Goal: Task Accomplishment & Management: Use online tool/utility

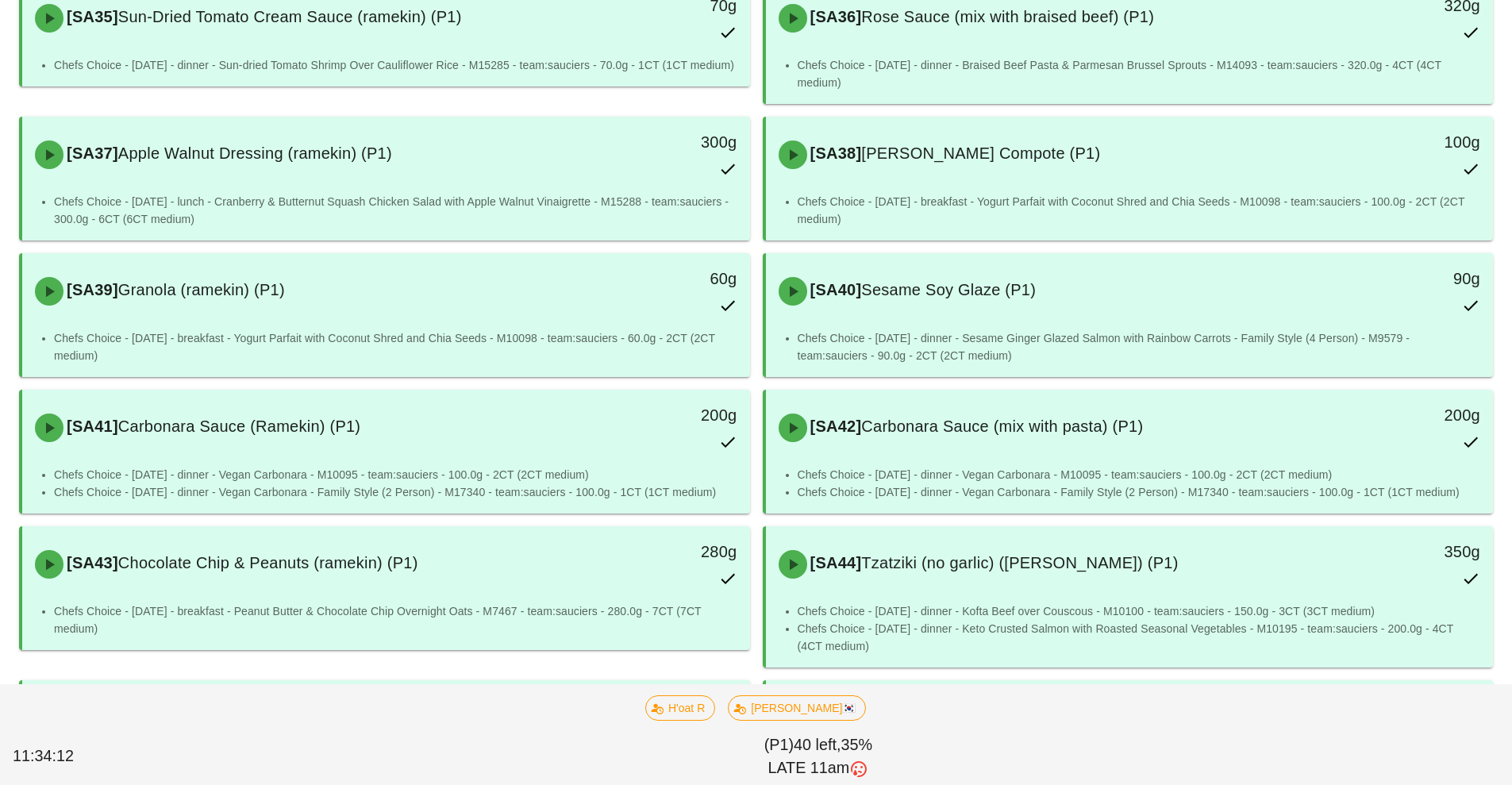
scroll to position [224, 0]
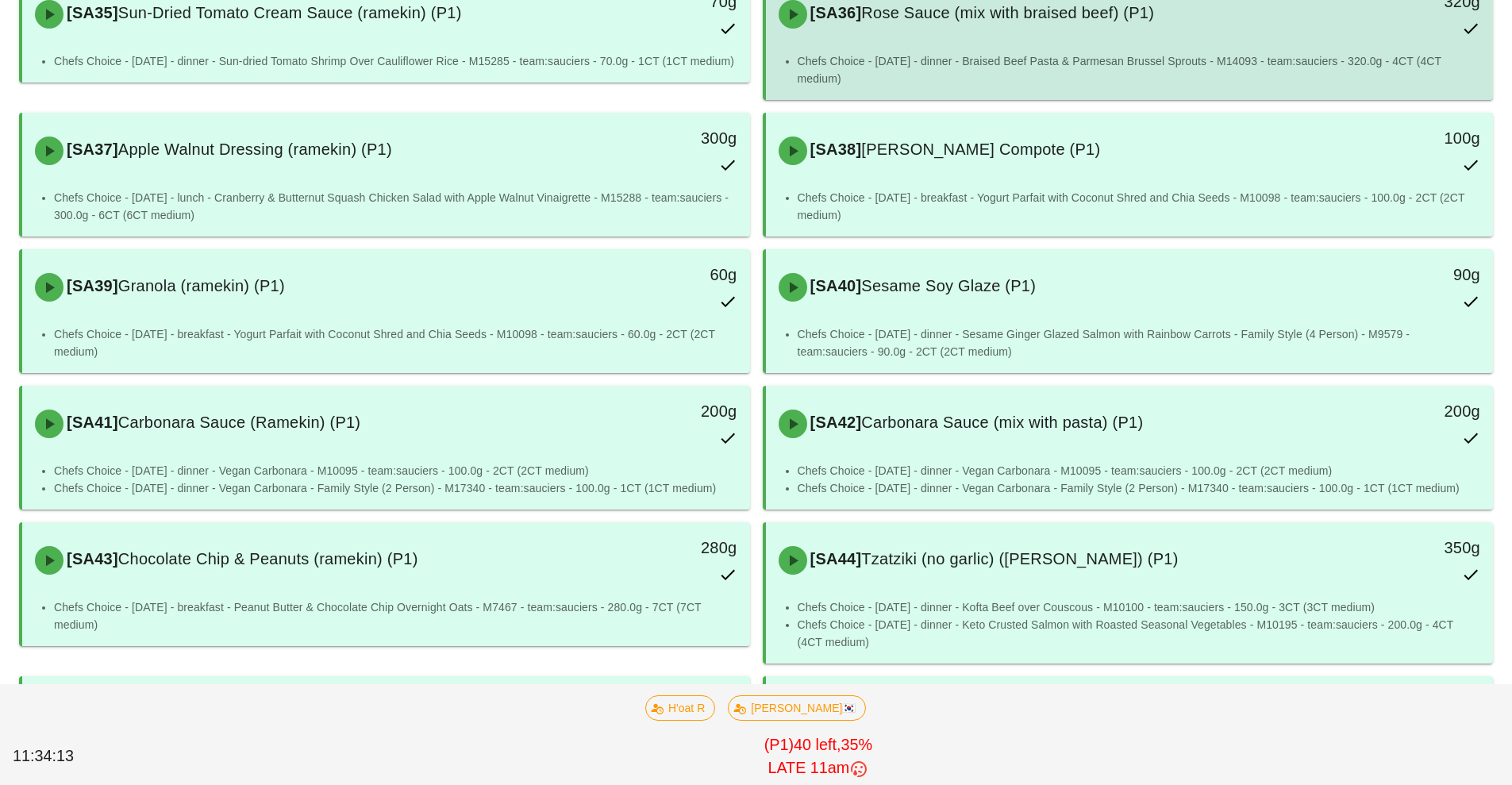
click at [1031, 37] on div "[SA36] Rose Sauce (mix with braised beef) (P1)" at bounding box center [1039, 14] width 540 height 48
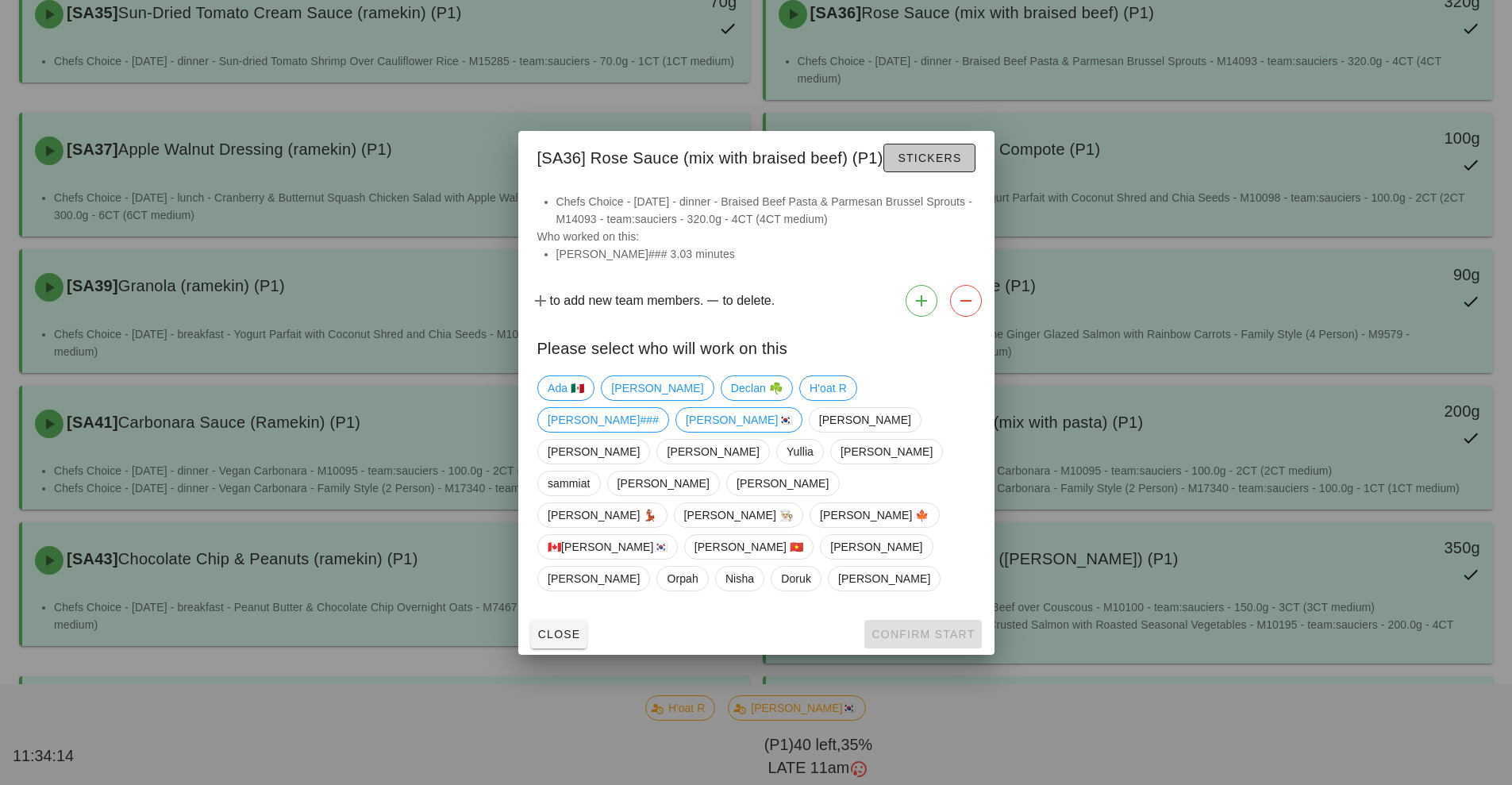
click at [938, 172] on button "Stickers" at bounding box center [928, 157] width 91 height 29
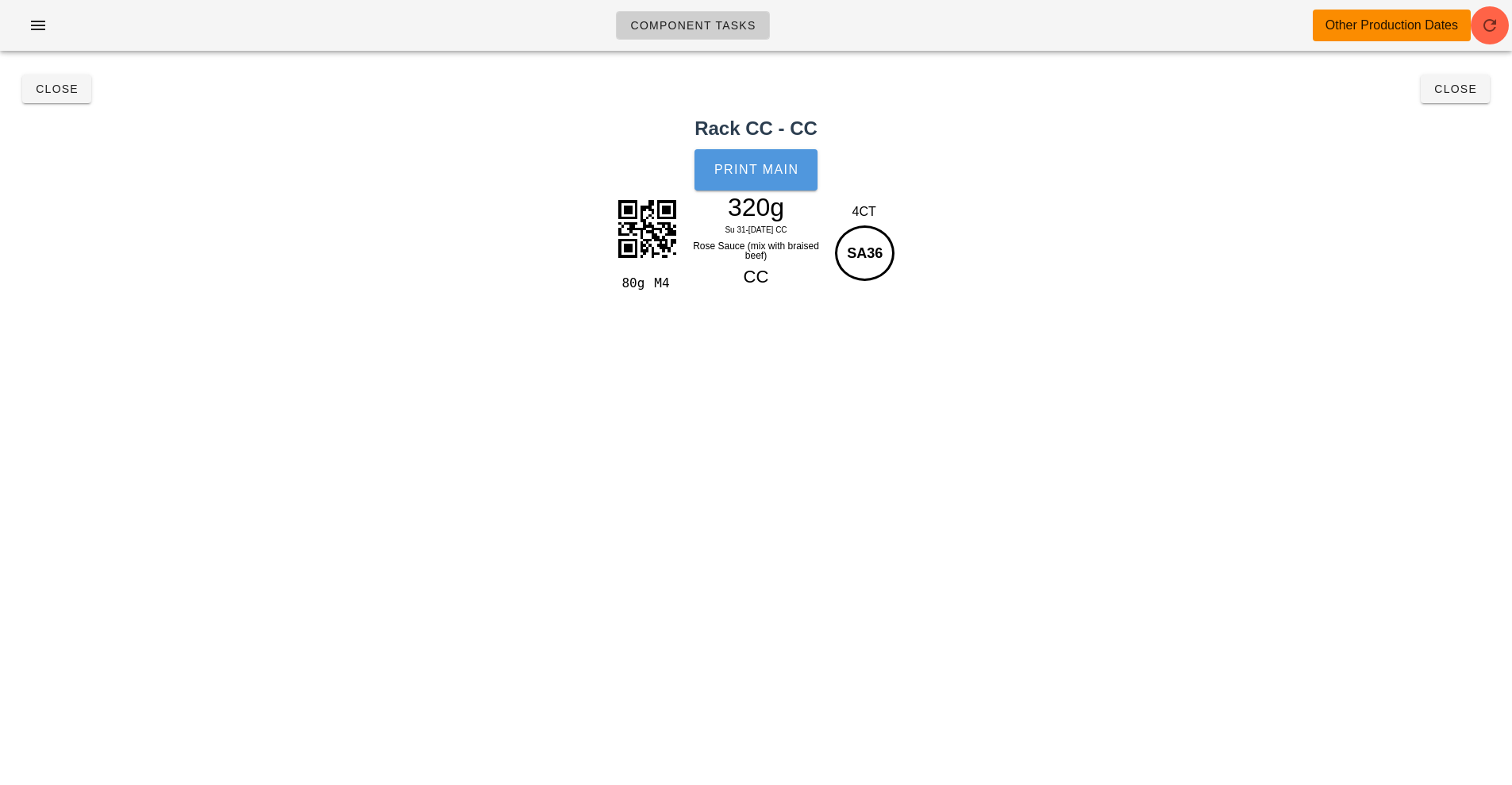
click at [784, 177] on button "Print Main" at bounding box center [756, 170] width 122 height 42
click at [57, 91] on span "Close" at bounding box center [56, 89] width 43 height 13
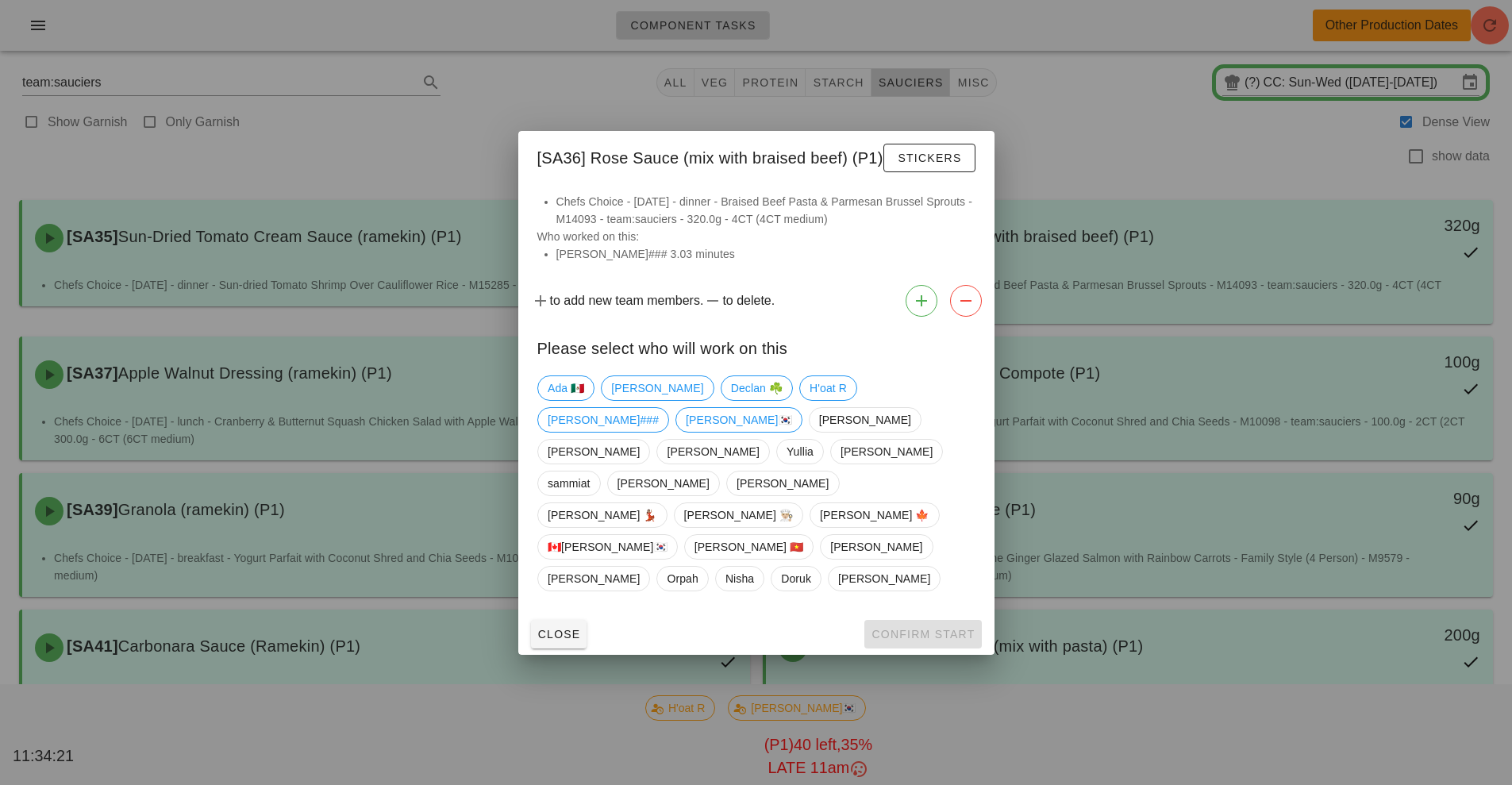
scroll to position [290, 0]
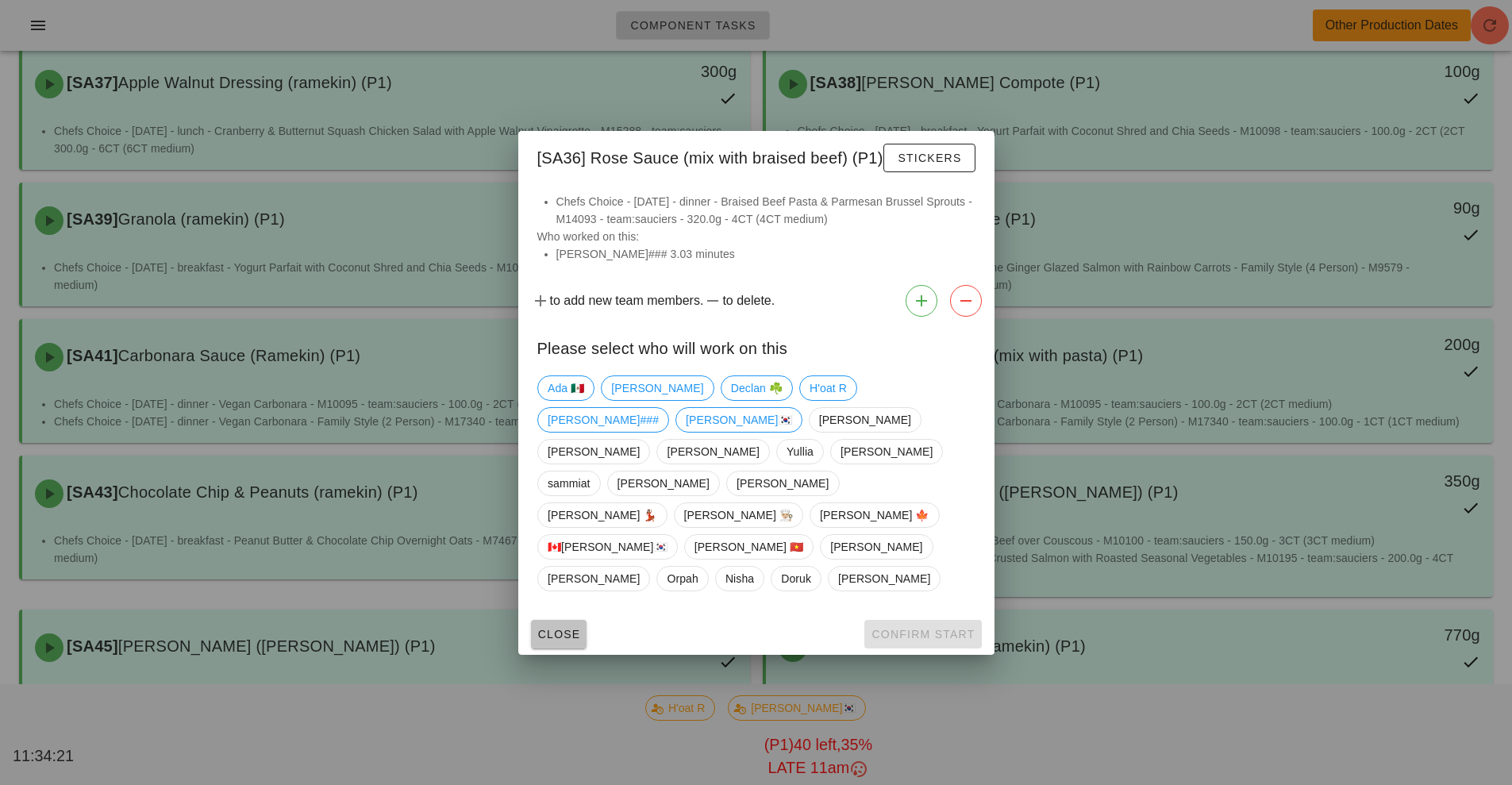
click at [549, 628] on span "Close" at bounding box center [559, 634] width 43 height 13
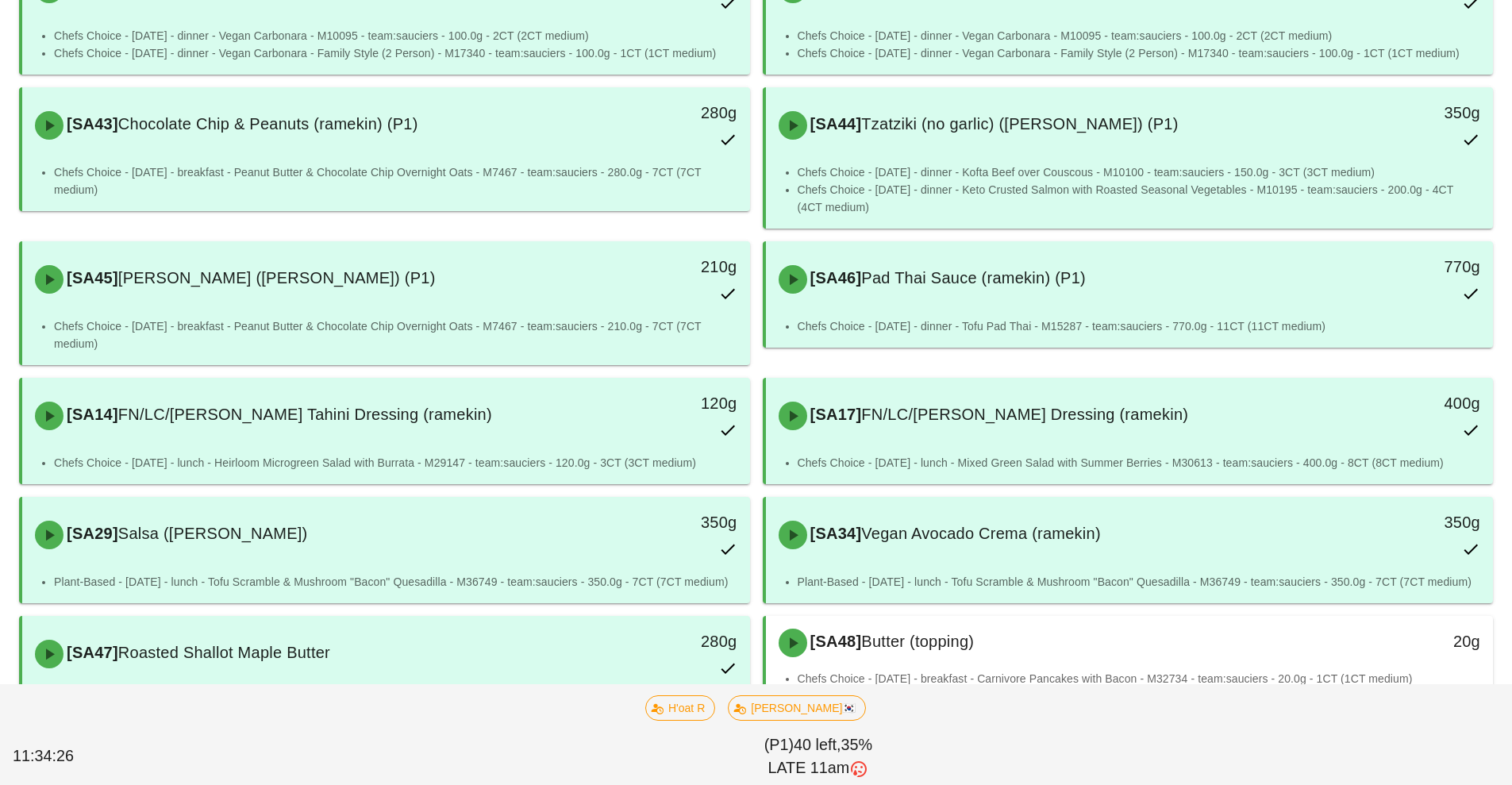
scroll to position [659, 0]
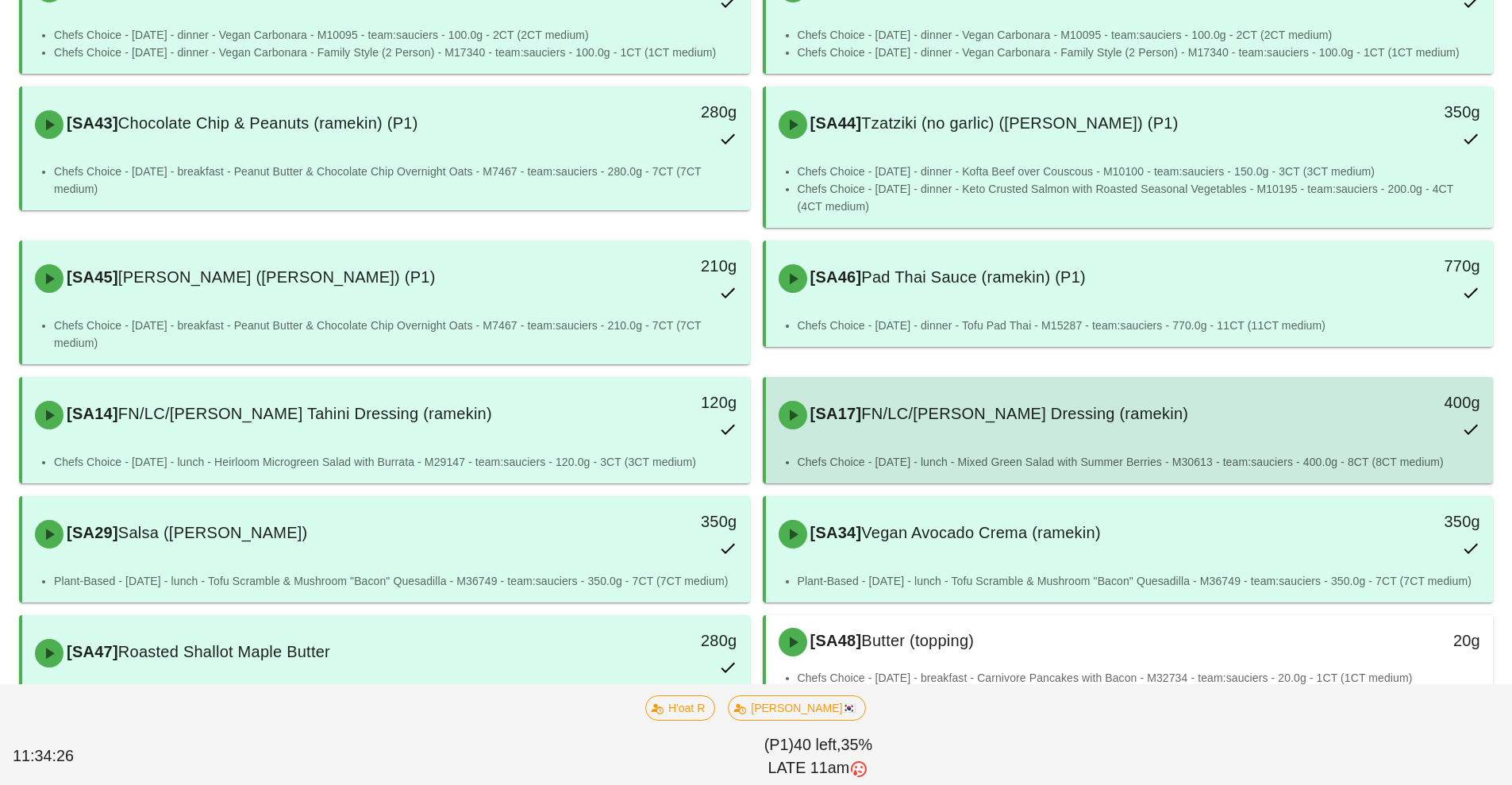
click at [965, 446] on div "[SA17] FN/LC/[PERSON_NAME] Dressing (ramekin) 400g" at bounding box center [1129, 415] width 722 height 69
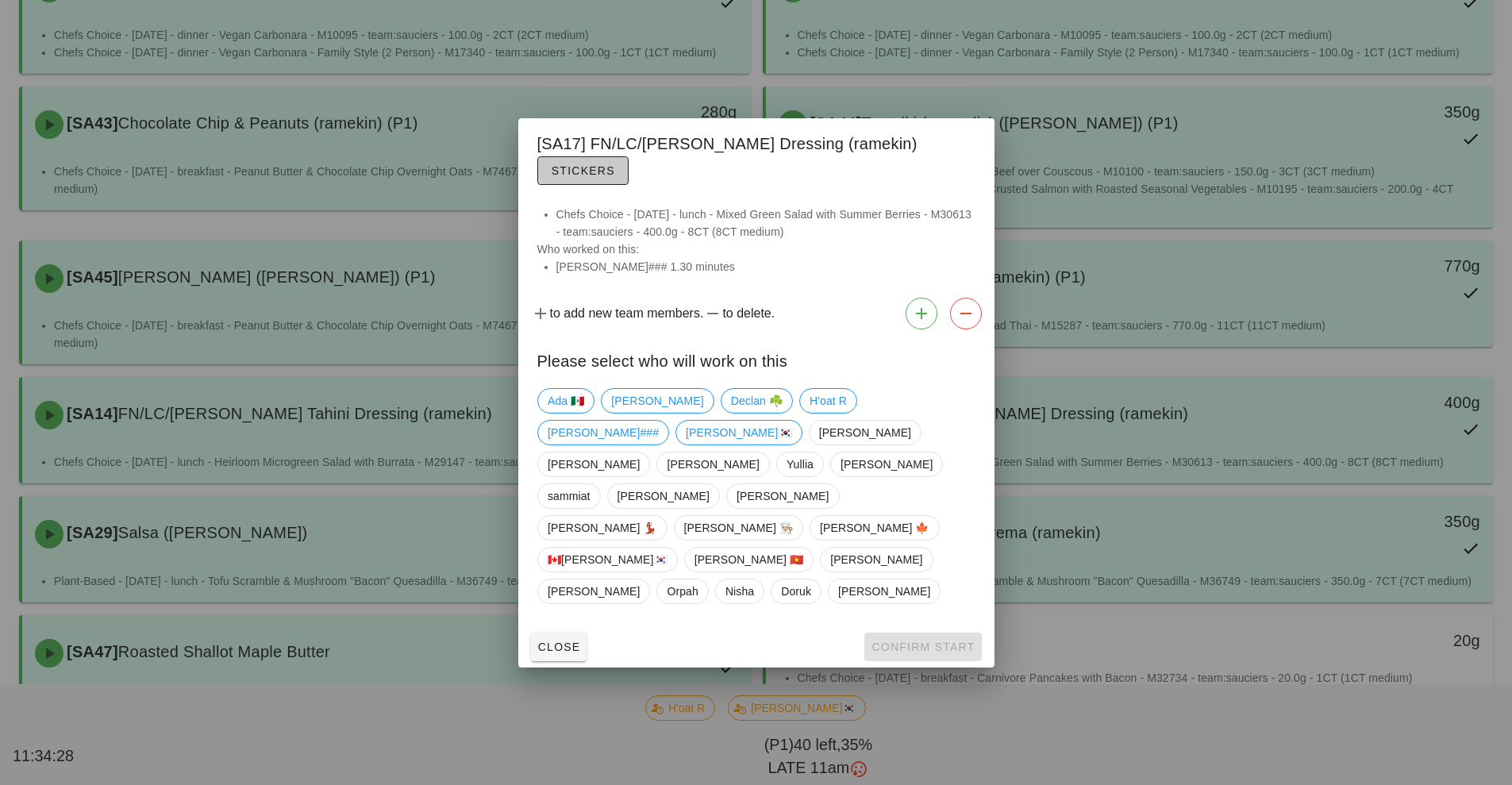
click at [615, 177] on span "Stickers" at bounding box center [583, 170] width 64 height 13
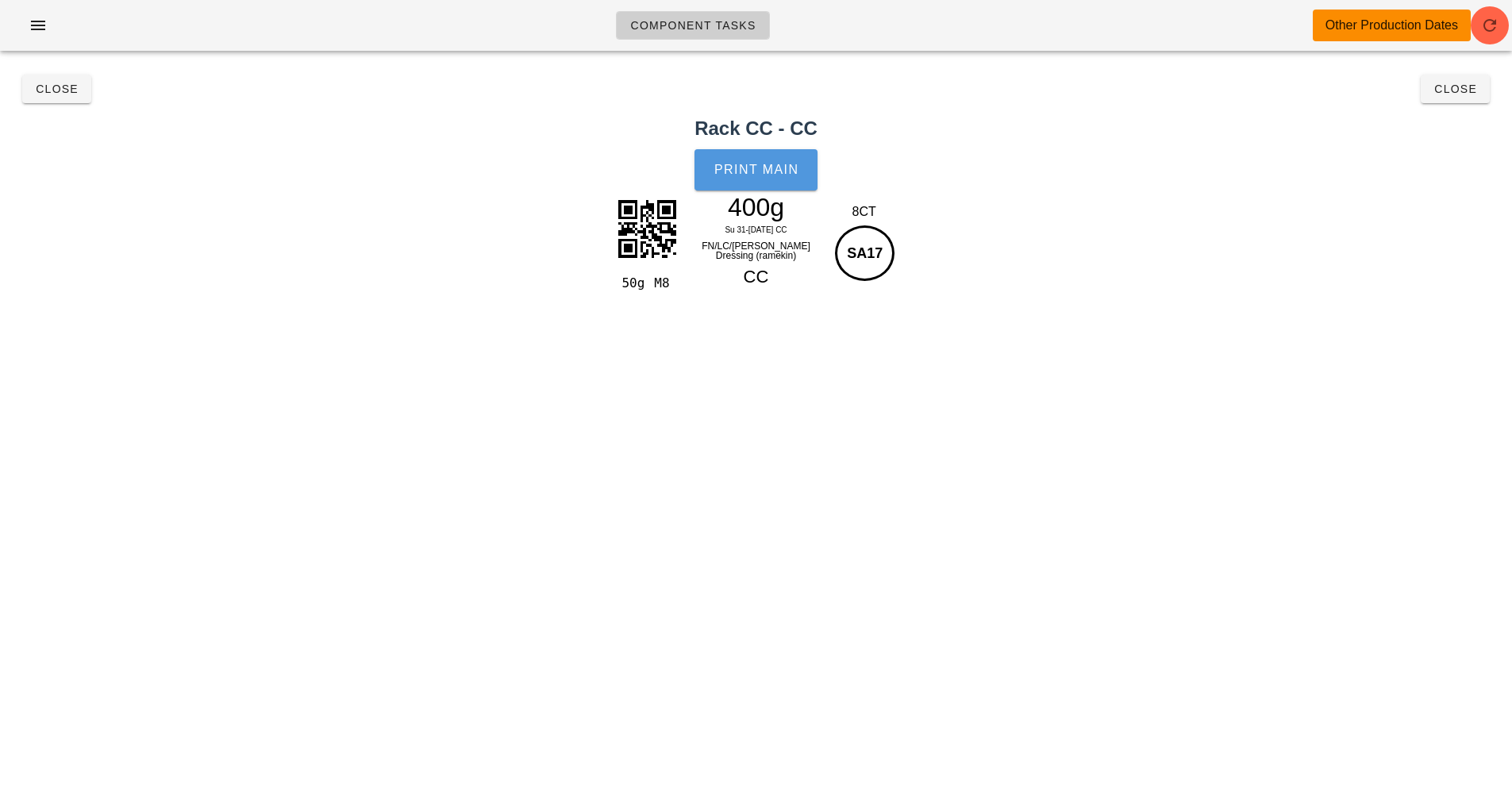
click at [760, 174] on span "Print Main" at bounding box center [756, 169] width 86 height 14
click at [43, 89] on span "Close" at bounding box center [56, 89] width 43 height 13
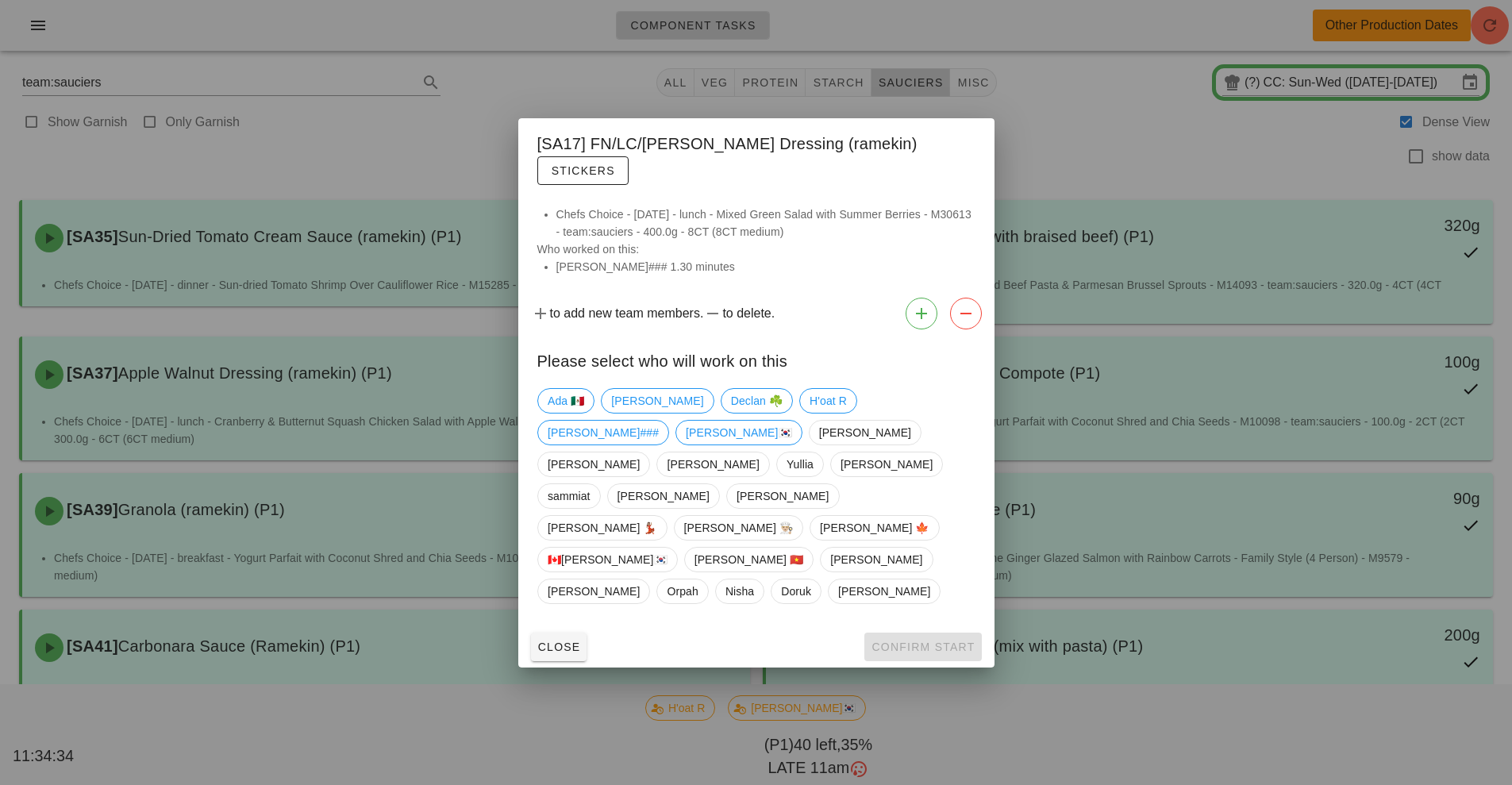
click at [934, 626] on div "Close Confirm Start" at bounding box center [756, 647] width 476 height 42
click at [575, 640] on span "Close" at bounding box center [559, 646] width 43 height 13
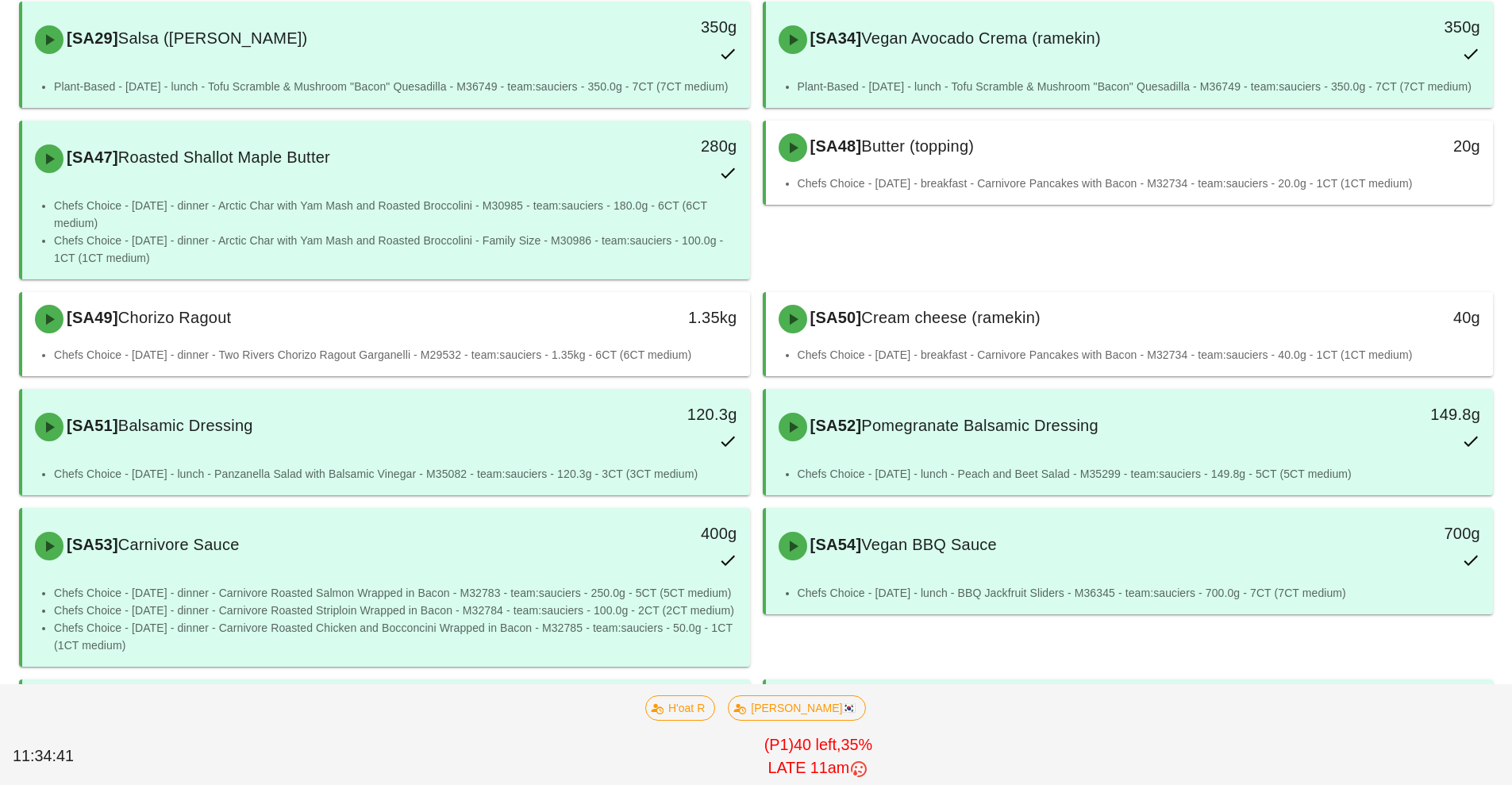
scroll to position [1163, 0]
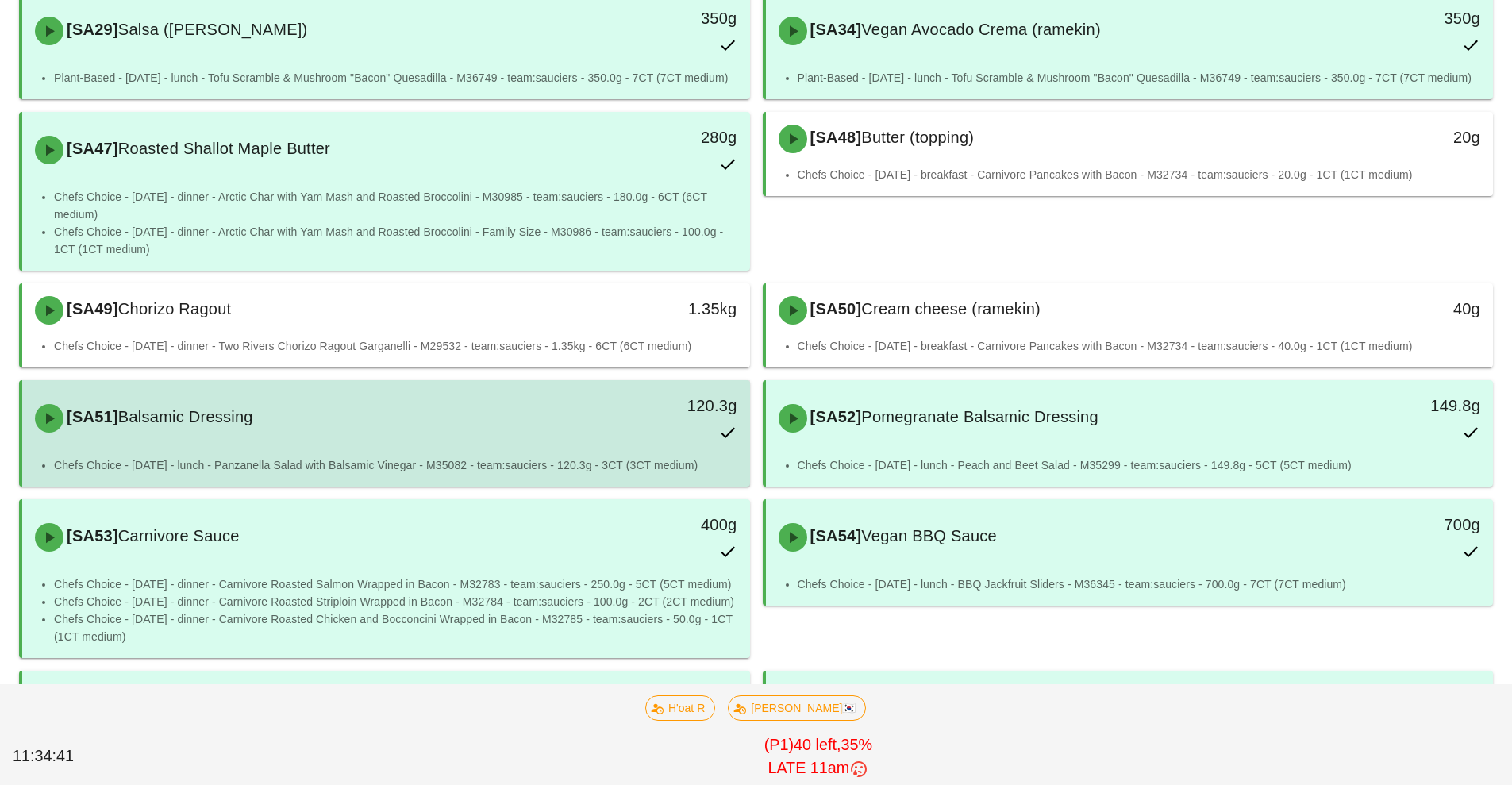
click at [562, 427] on div "[SA51] Balsamic Dressing" at bounding box center [295, 418] width 540 height 48
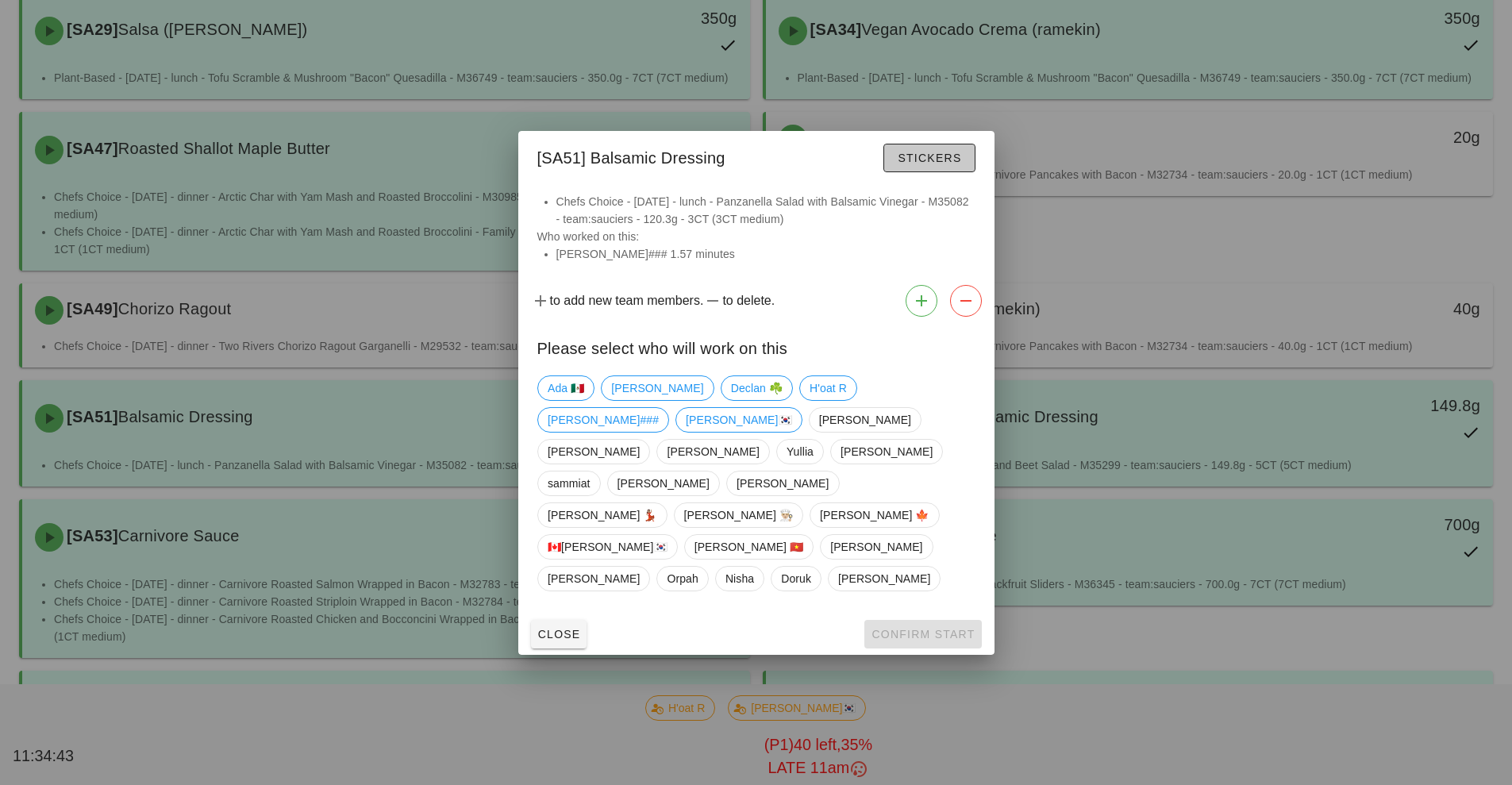
click at [934, 164] on span "Stickers" at bounding box center [929, 158] width 64 height 13
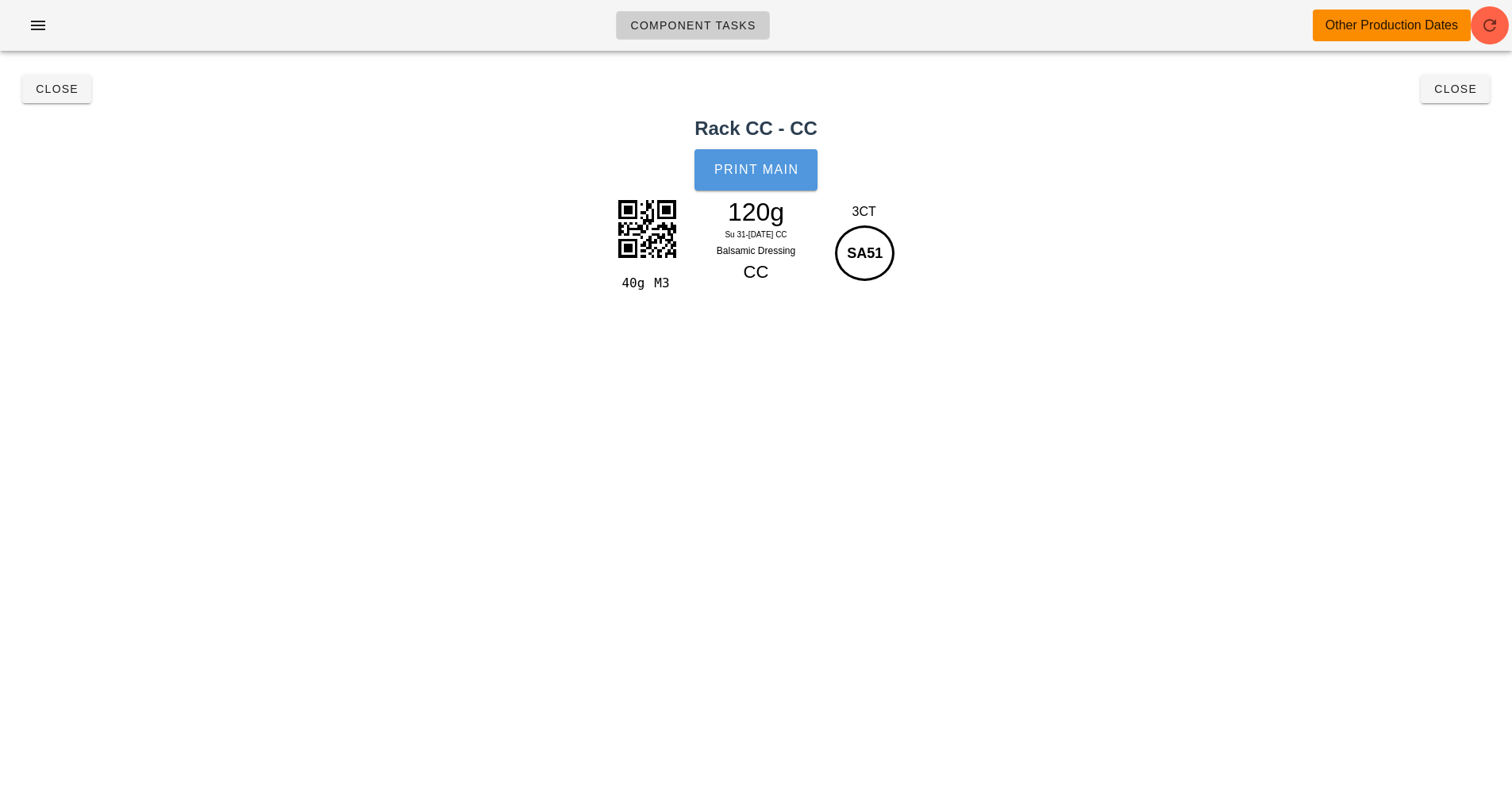
click at [769, 186] on button "Print Main" at bounding box center [756, 170] width 122 height 42
click at [50, 89] on span "Close" at bounding box center [56, 89] width 43 height 13
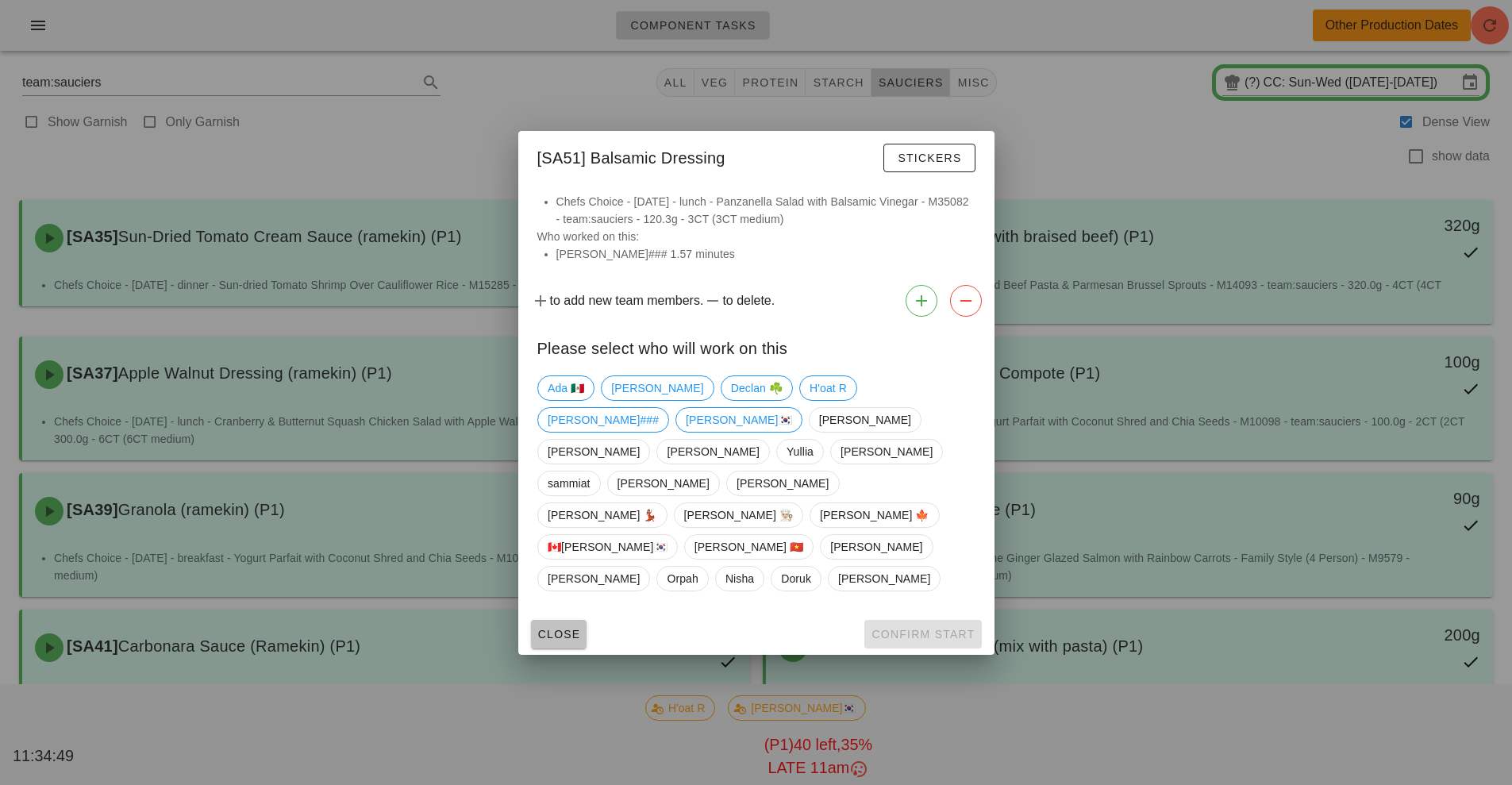
click at [572, 628] on span "Close" at bounding box center [559, 634] width 43 height 13
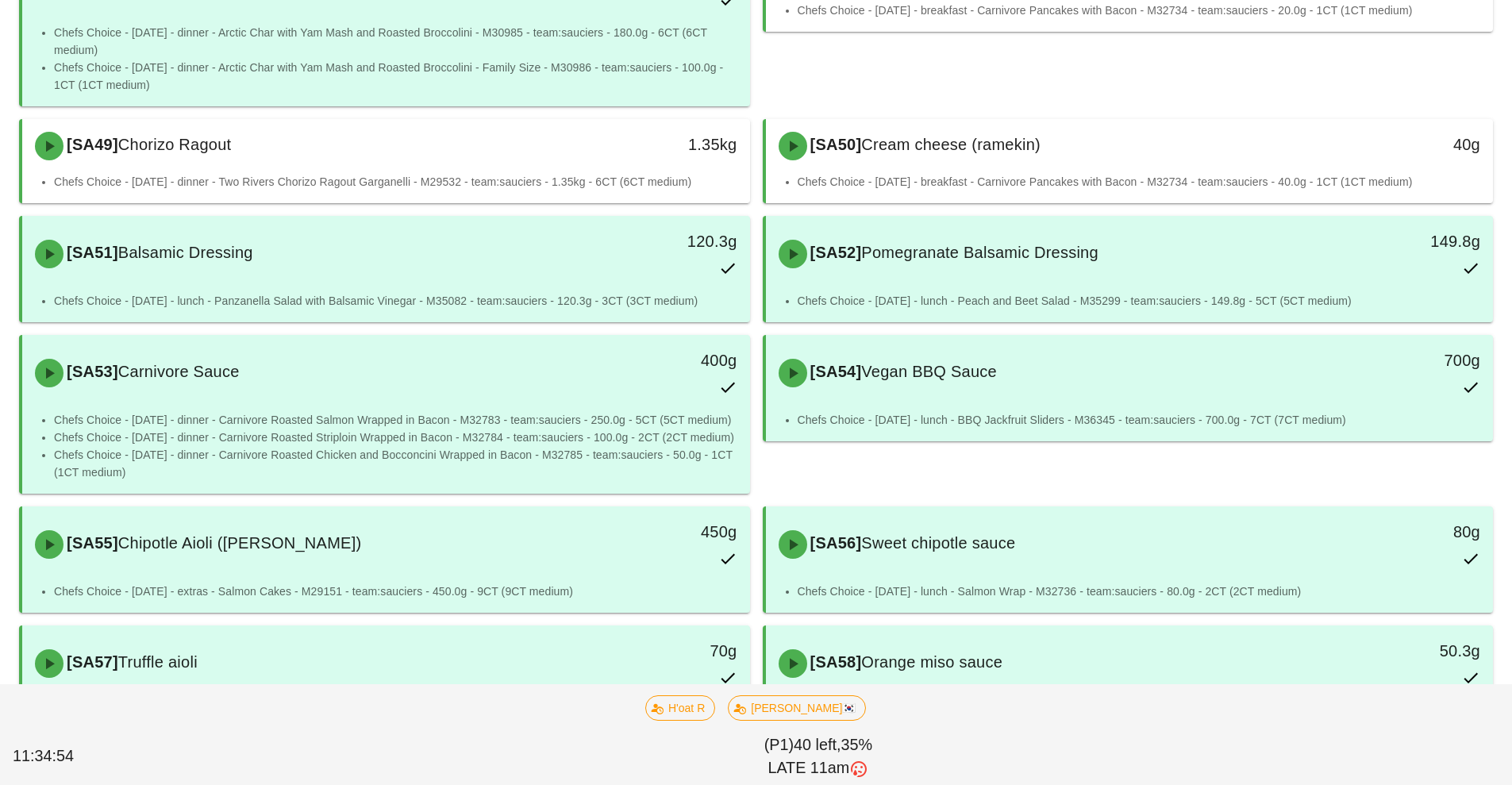
scroll to position [1328, 0]
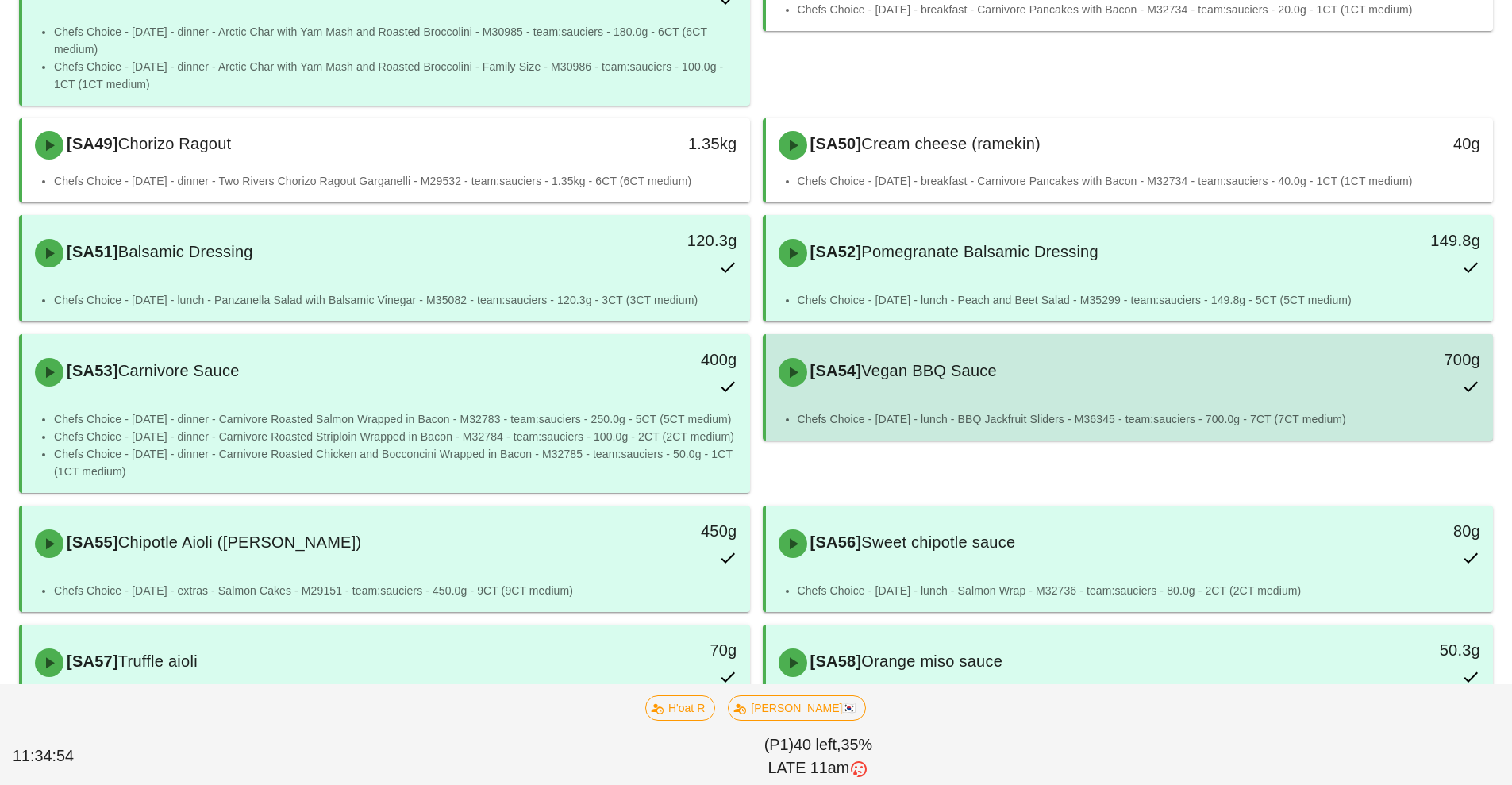
click at [961, 378] on span "Vegan BBQ Sauce" at bounding box center [928, 371] width 135 height 17
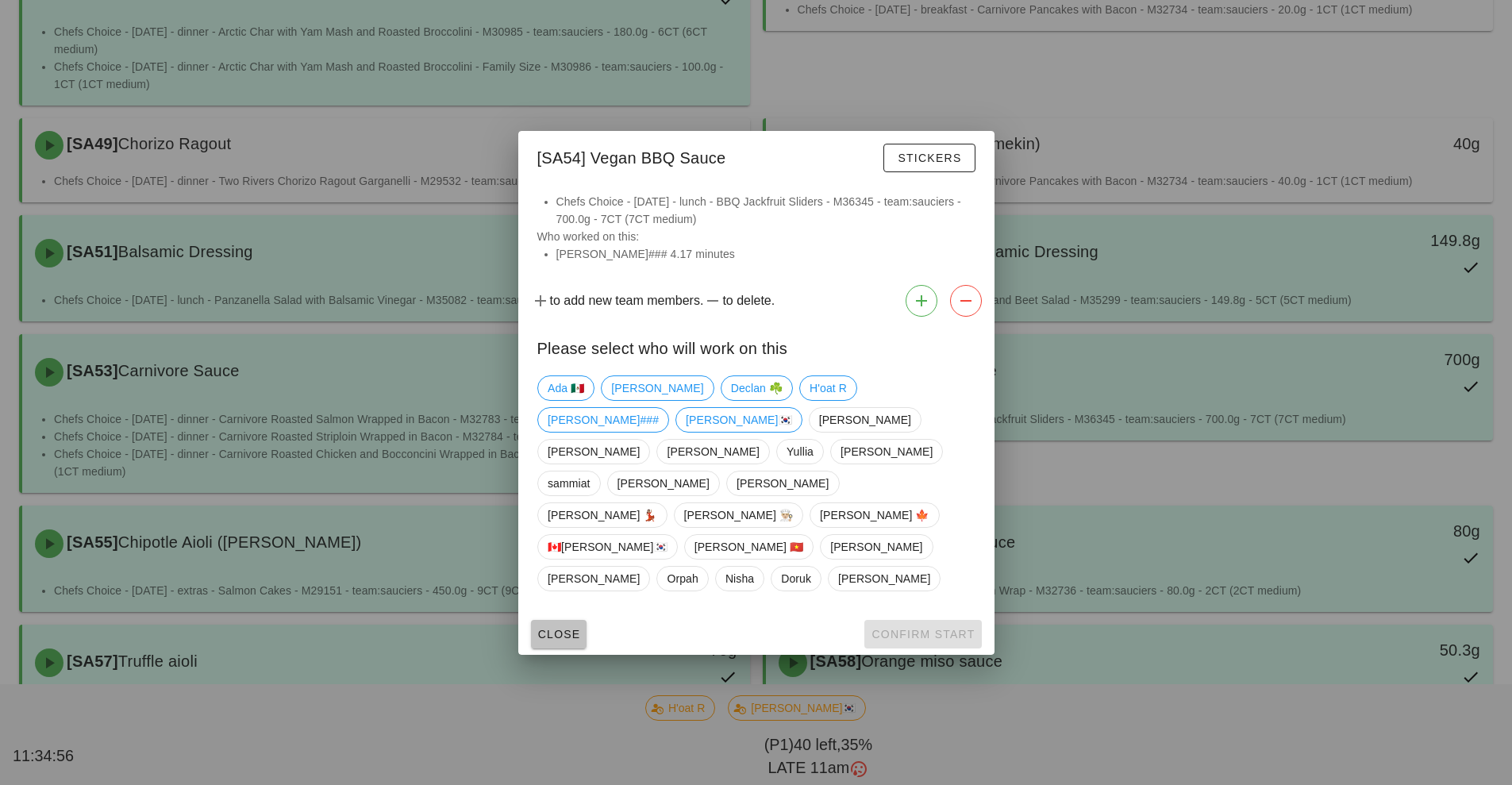
click at [538, 628] on span "Close" at bounding box center [559, 634] width 43 height 13
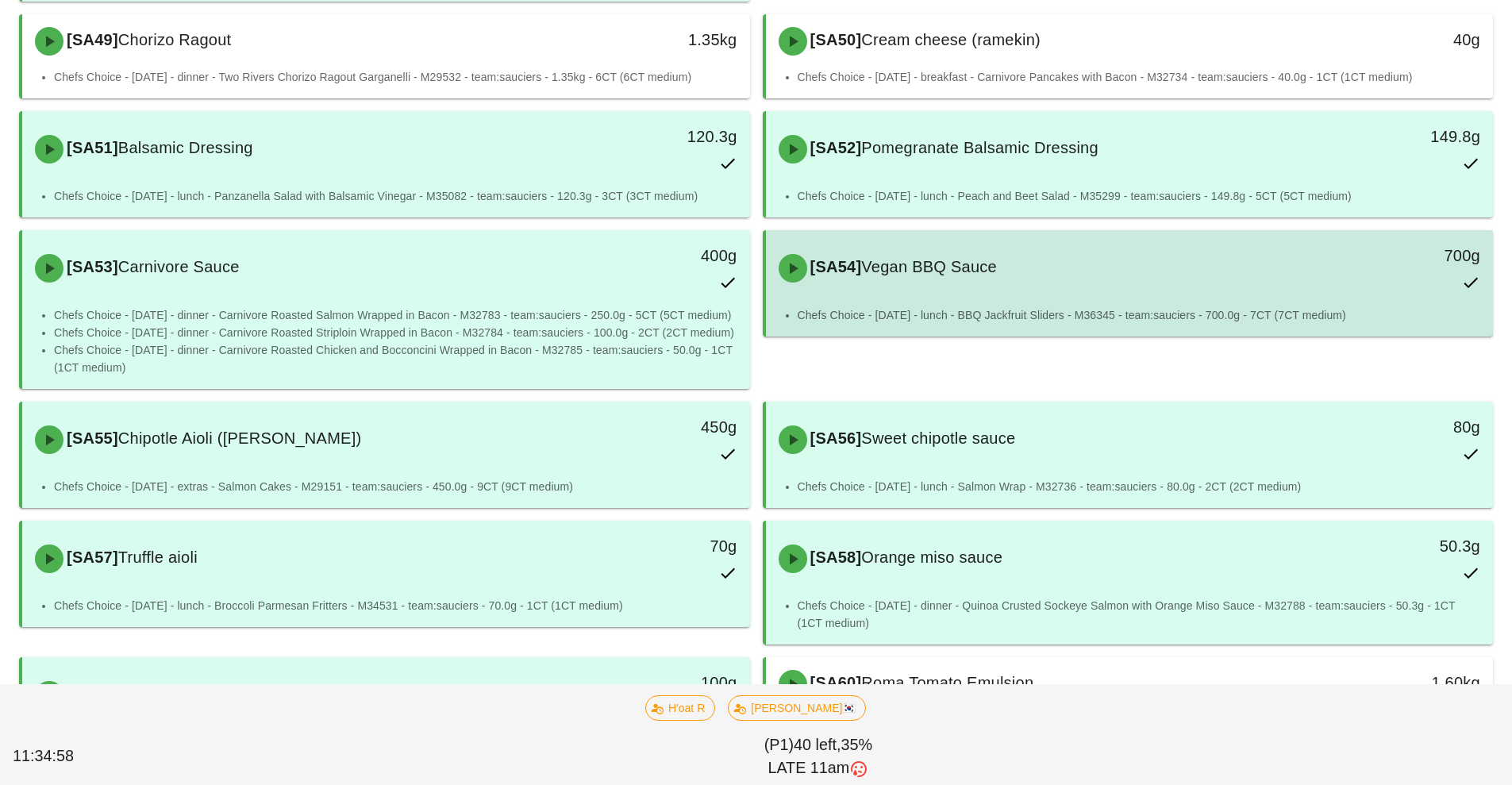
scroll to position [1435, 0]
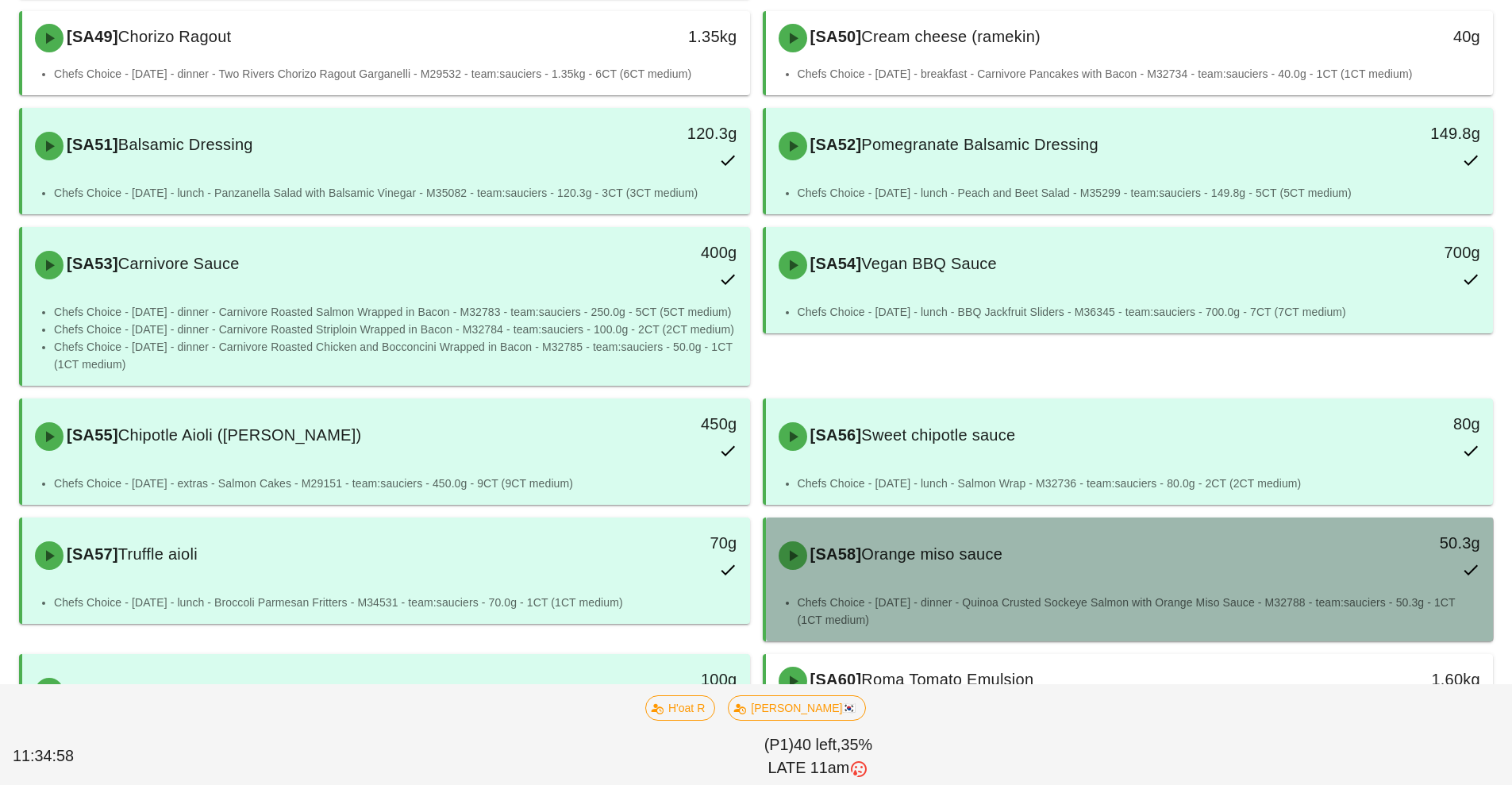
click at [961, 572] on div "[SA58] Orange miso sauce" at bounding box center [1039, 555] width 540 height 48
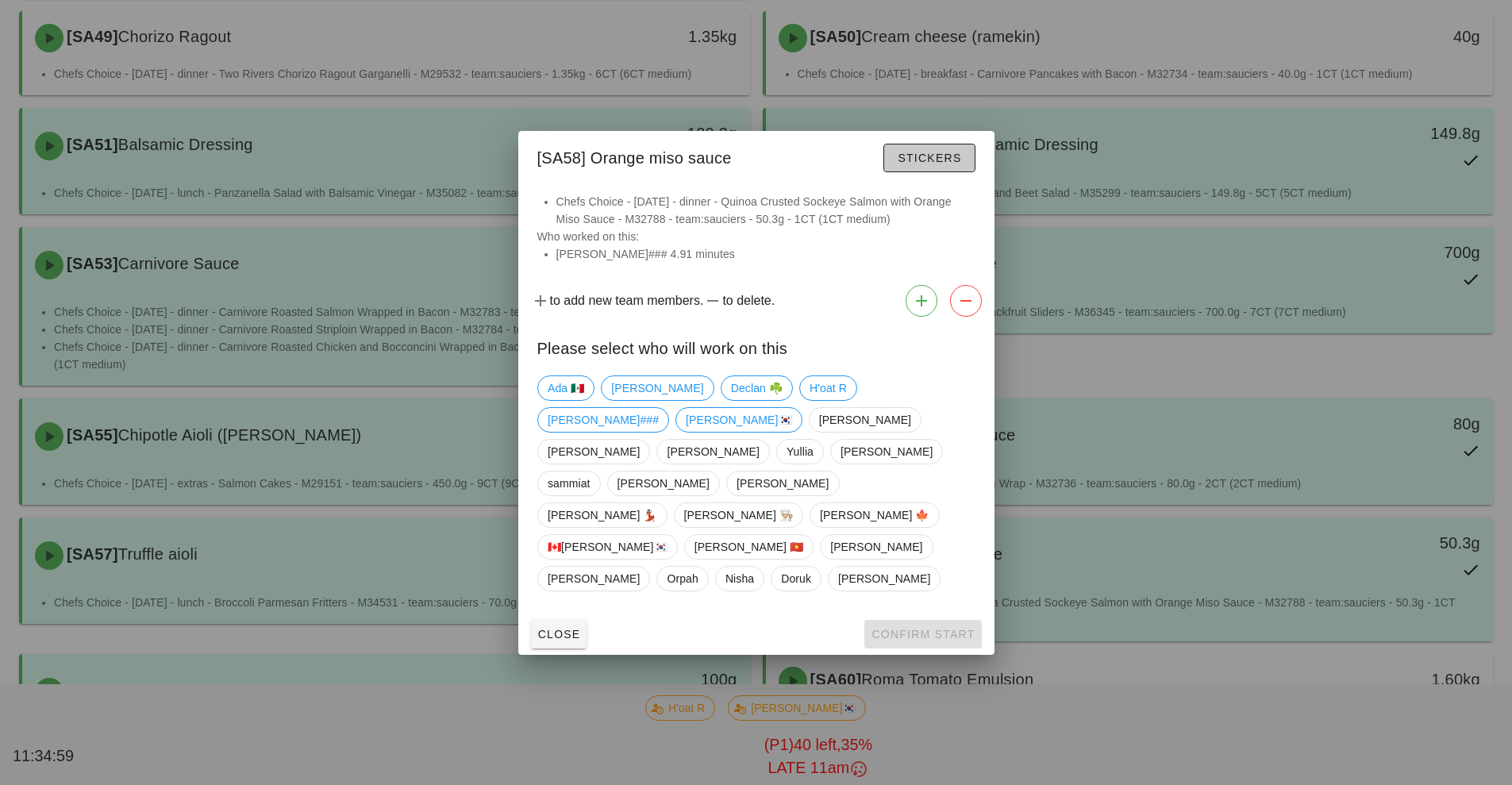
click at [939, 164] on span "Stickers" at bounding box center [929, 158] width 64 height 13
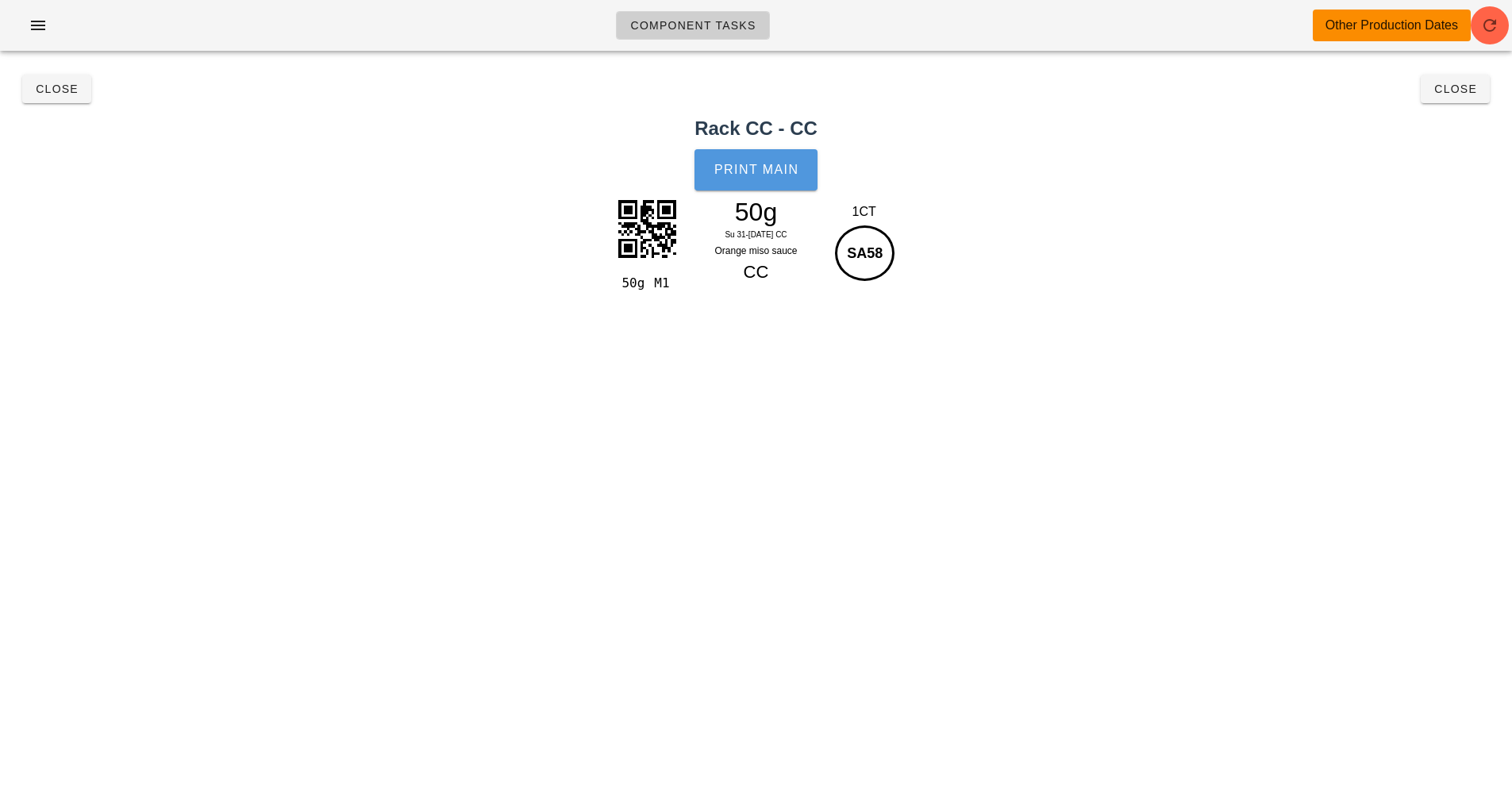
click at [775, 184] on button "Print Main" at bounding box center [756, 170] width 122 height 42
click at [56, 102] on button "Close" at bounding box center [56, 89] width 69 height 29
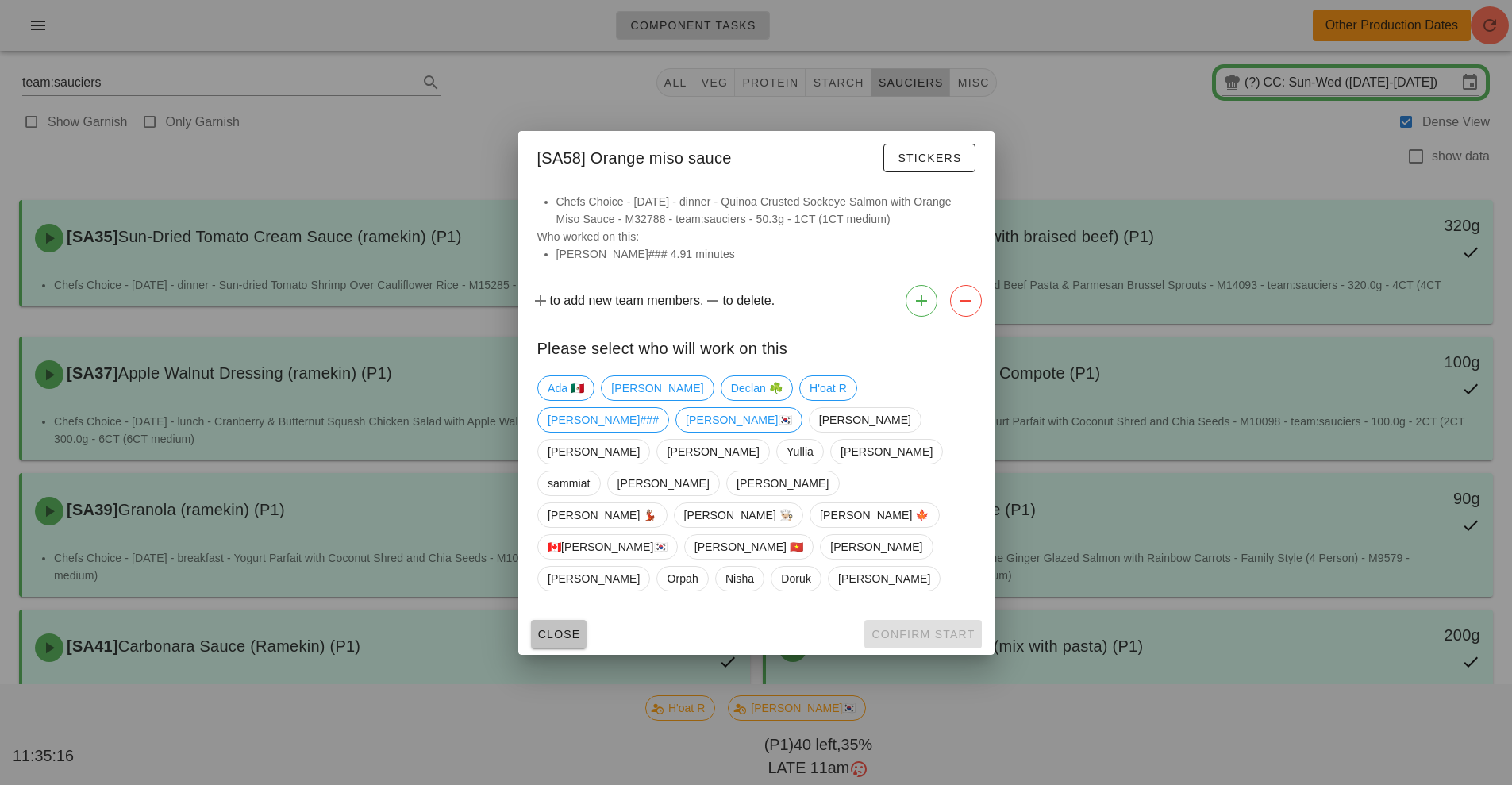
click at [557, 620] on button "Close" at bounding box center [558, 634] width 56 height 29
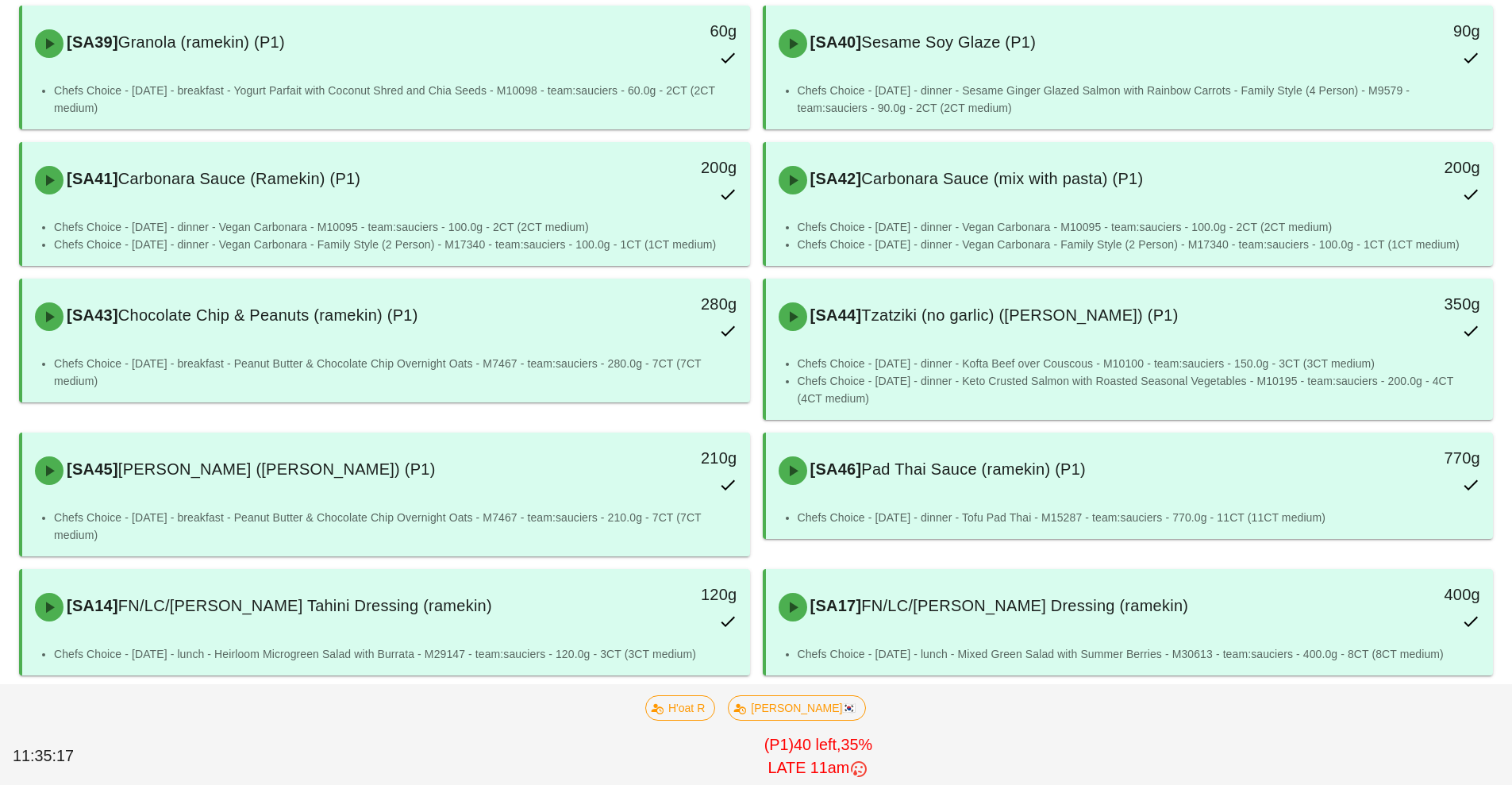
scroll to position [498, 0]
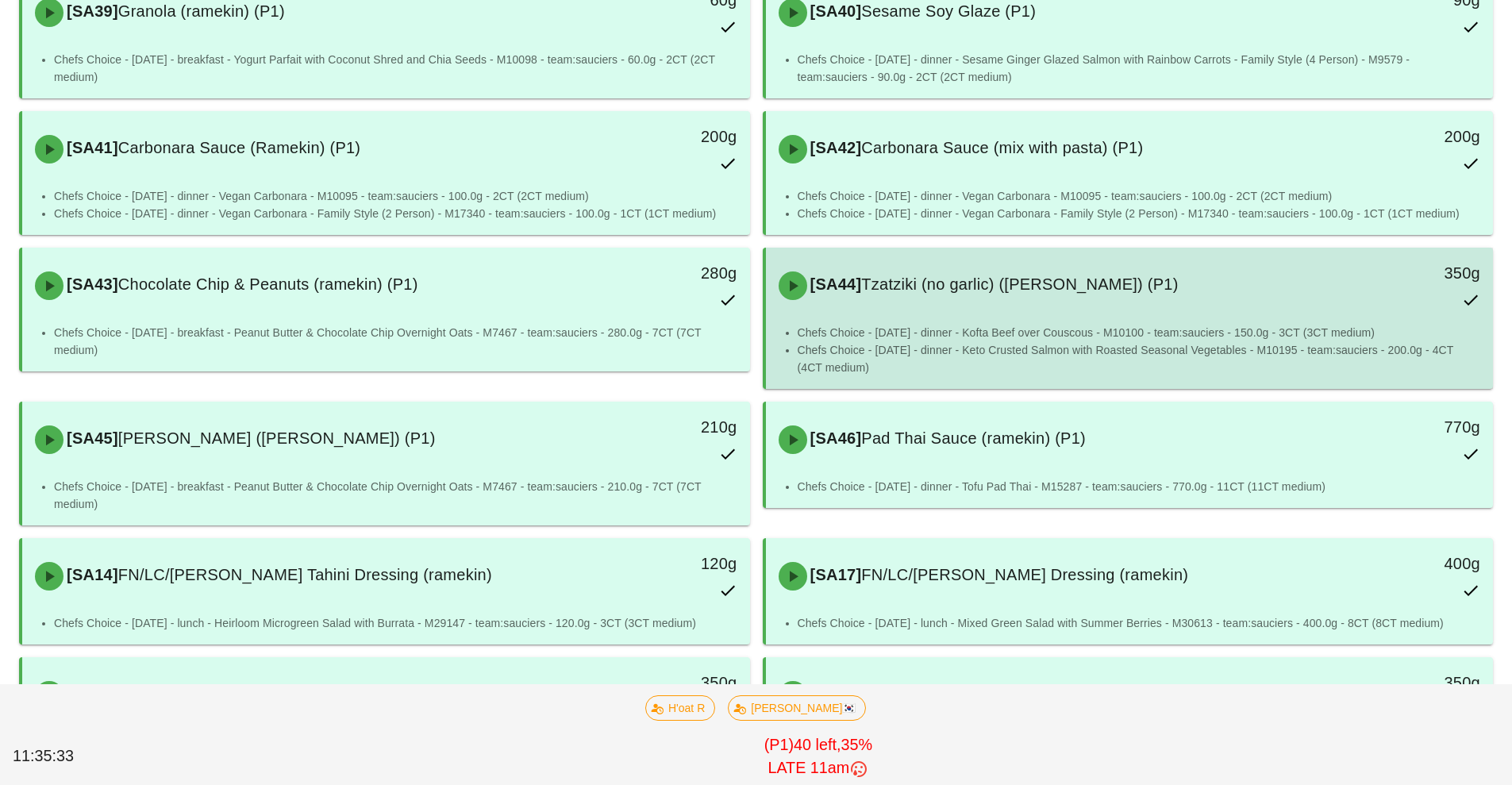
click at [925, 313] on div "[SA44] Tzatziki (no garlic) (ramekin) (P1) 350g" at bounding box center [1129, 286] width 722 height 69
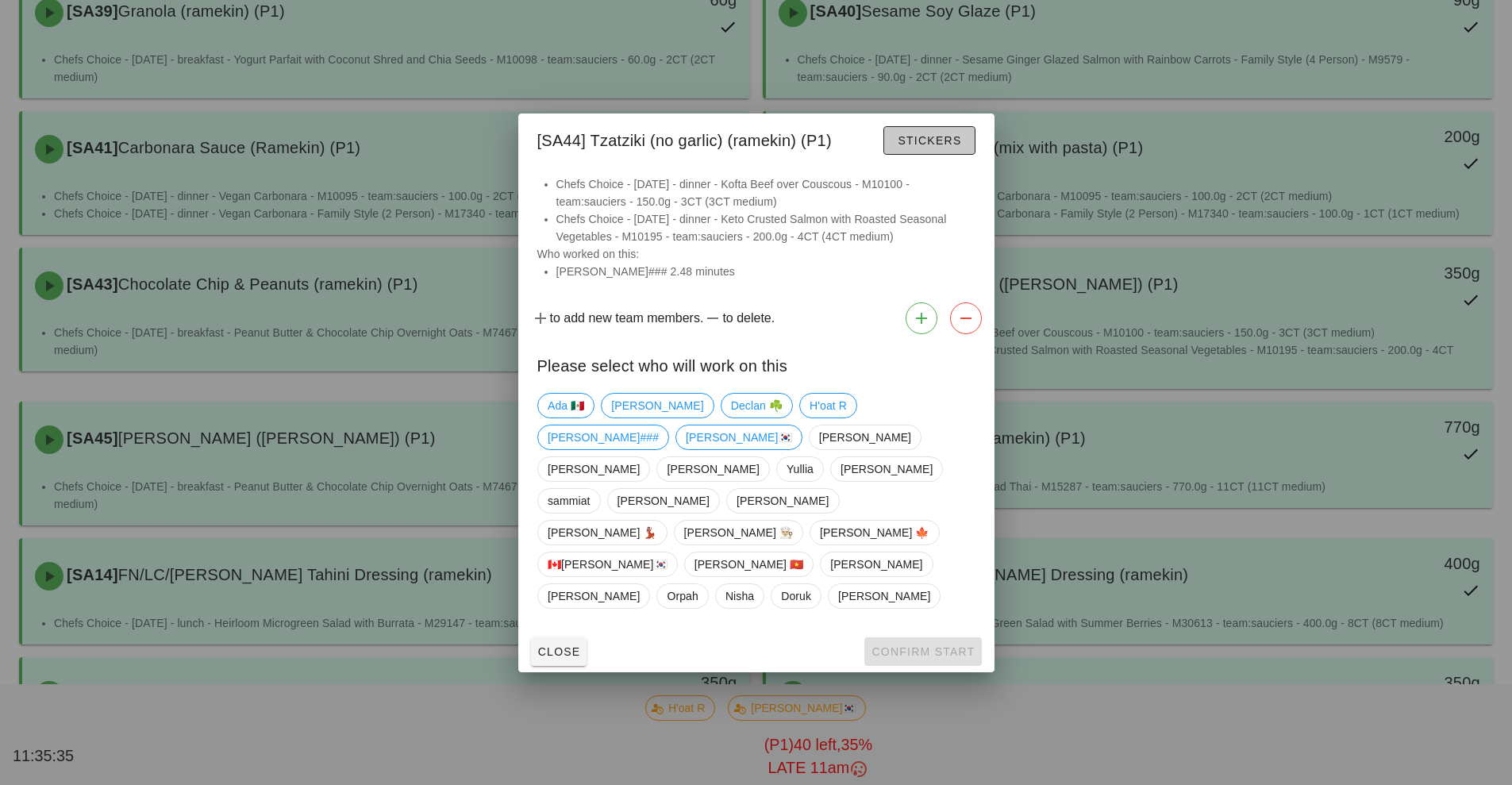
click at [924, 147] on span "Stickers" at bounding box center [929, 140] width 64 height 13
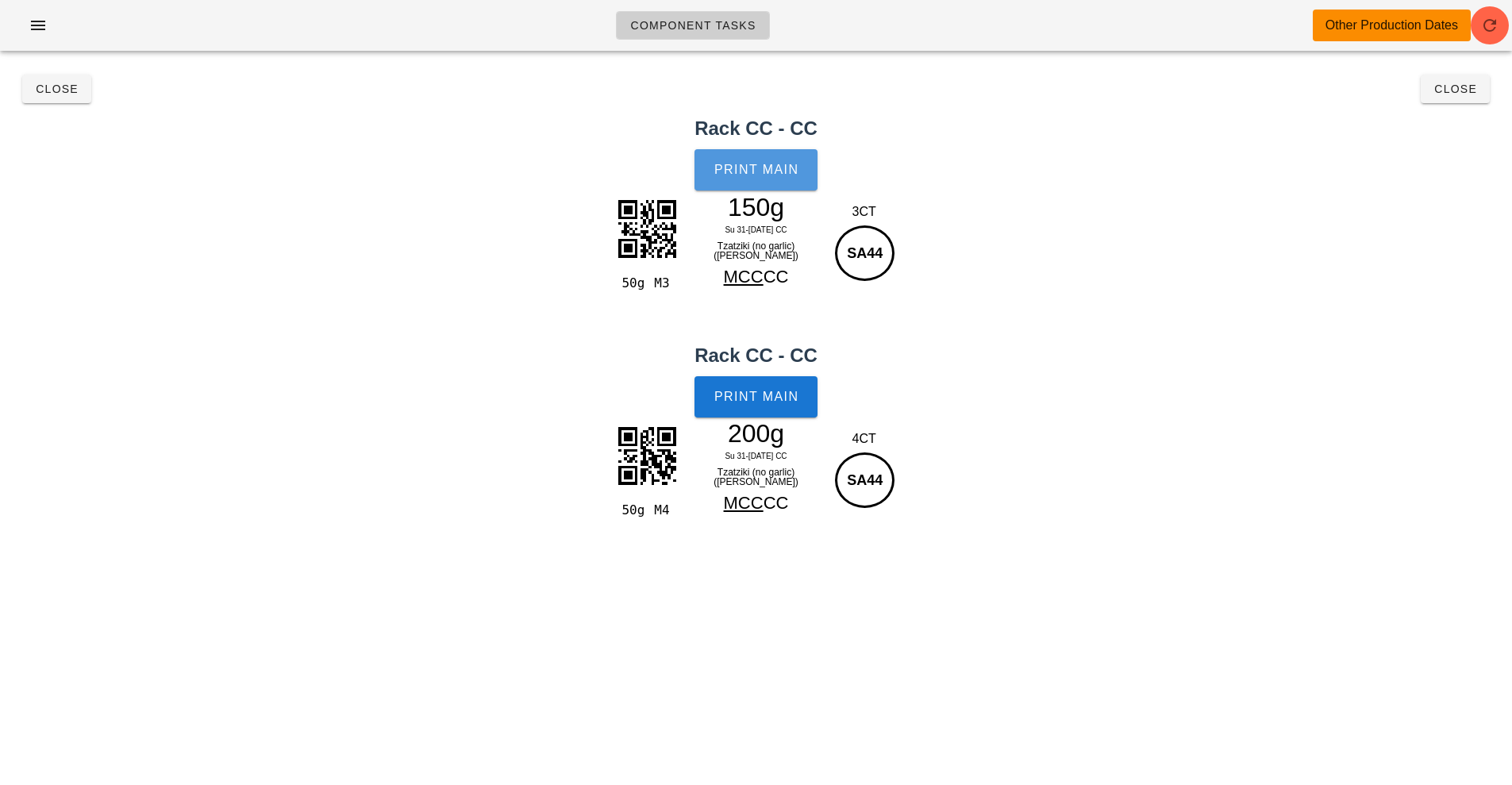
click at [758, 177] on button "Print Main" at bounding box center [756, 170] width 122 height 42
click at [46, 98] on button "Close" at bounding box center [56, 89] width 69 height 29
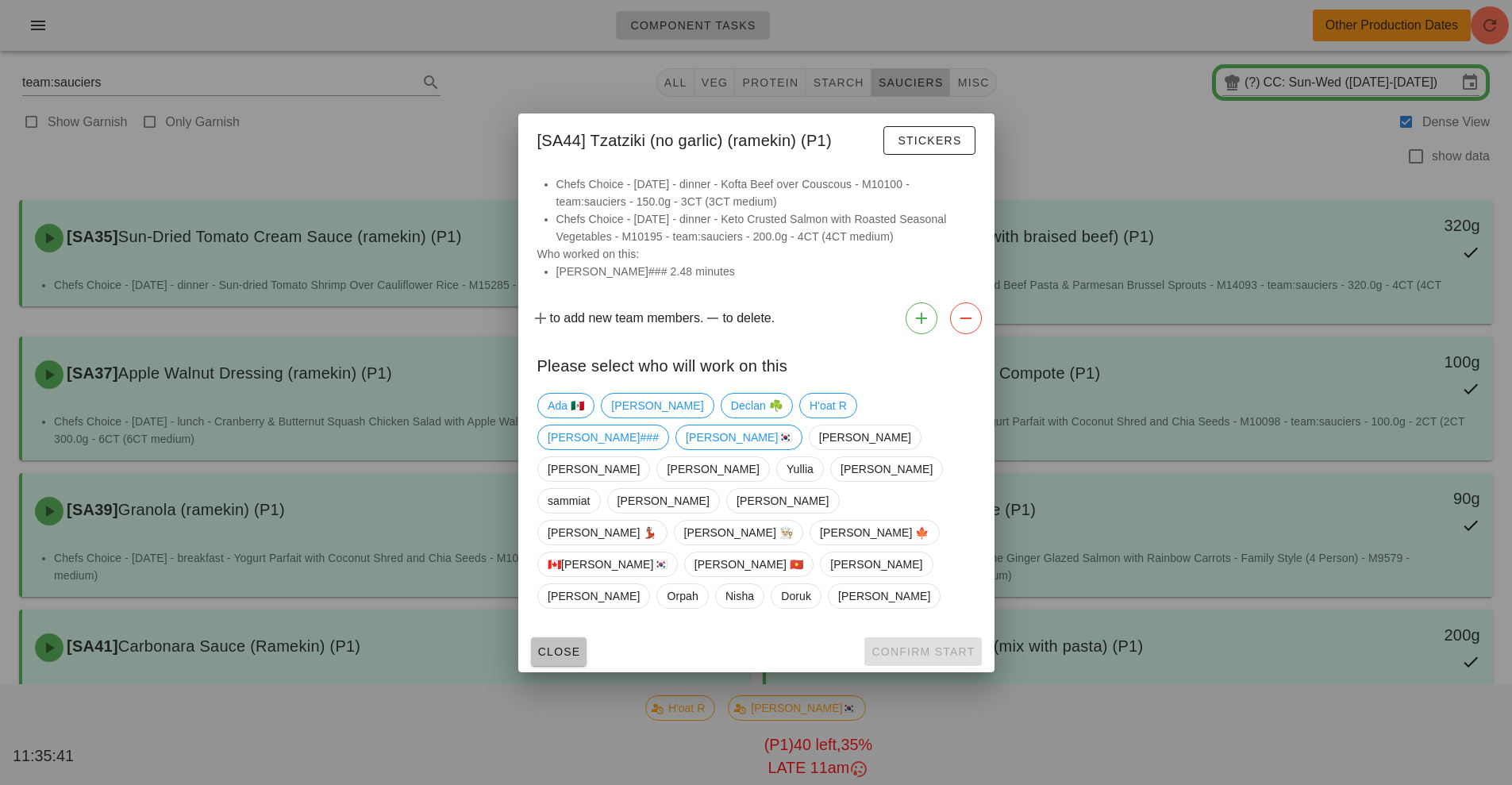
click at [574, 645] on span "Close" at bounding box center [559, 651] width 43 height 13
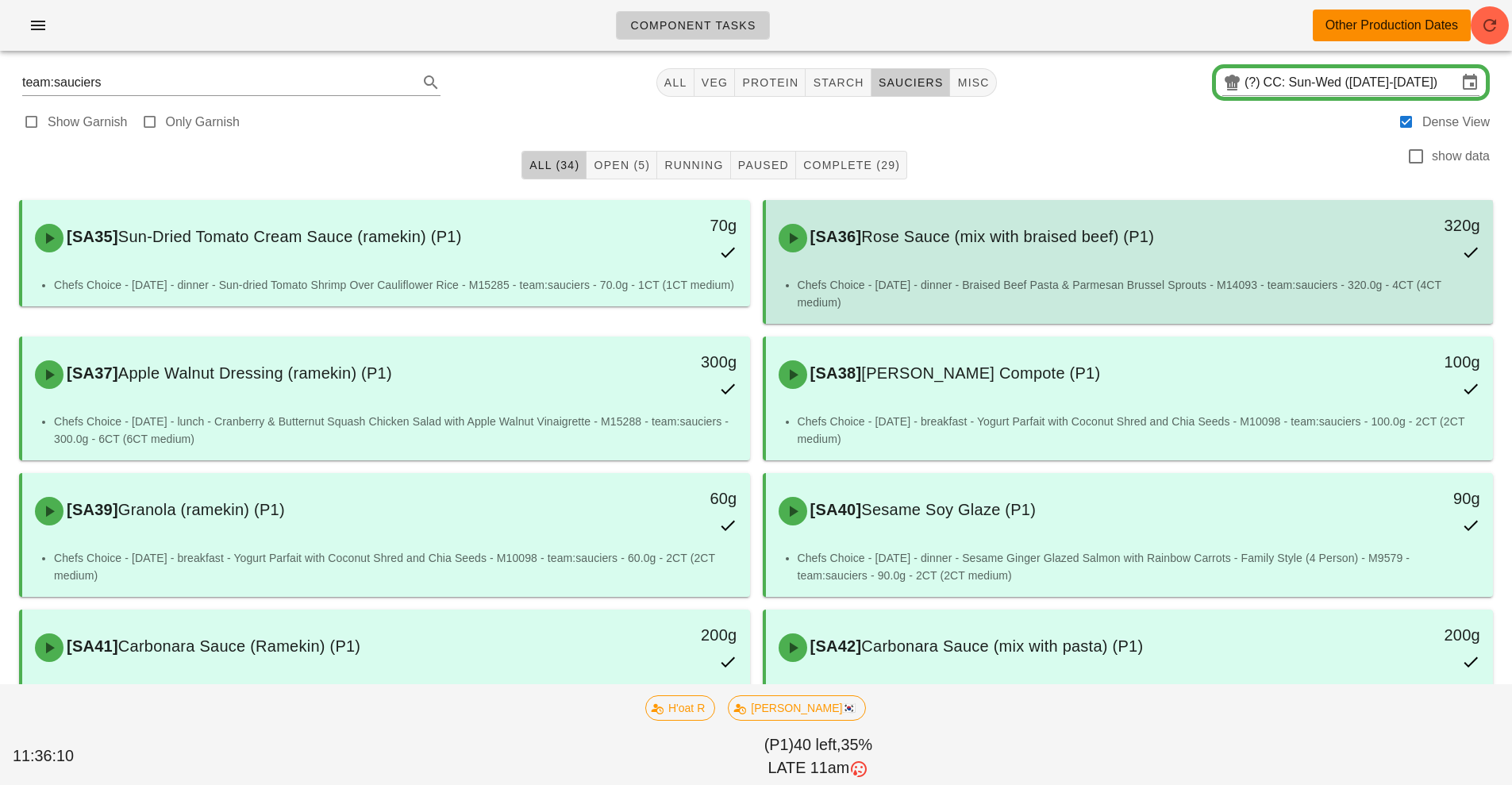
click at [969, 244] on span "Rose Sauce (mix with braised beef) (P1)" at bounding box center [1007, 236] width 293 height 17
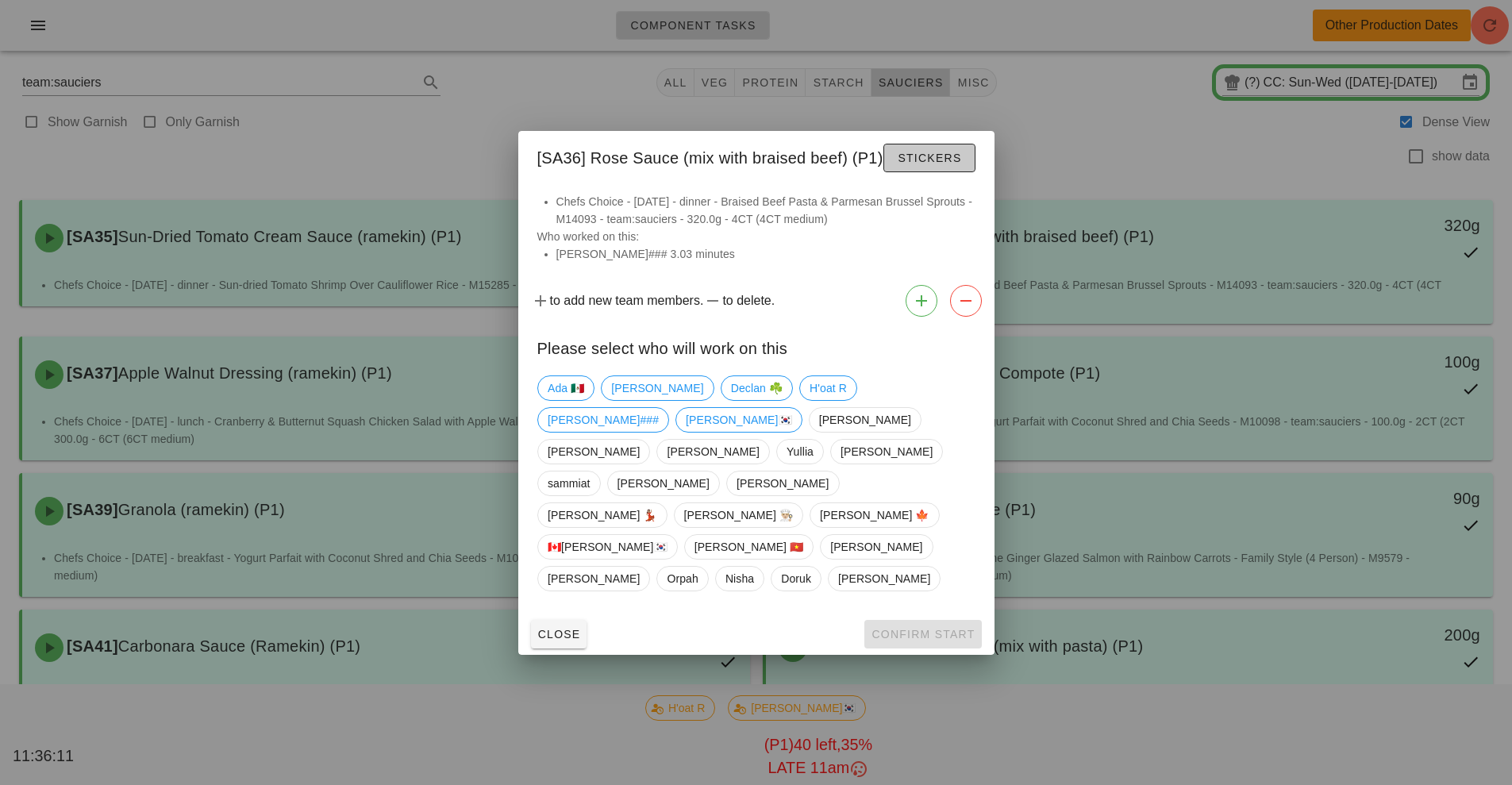
click at [939, 164] on span "Stickers" at bounding box center [929, 158] width 64 height 13
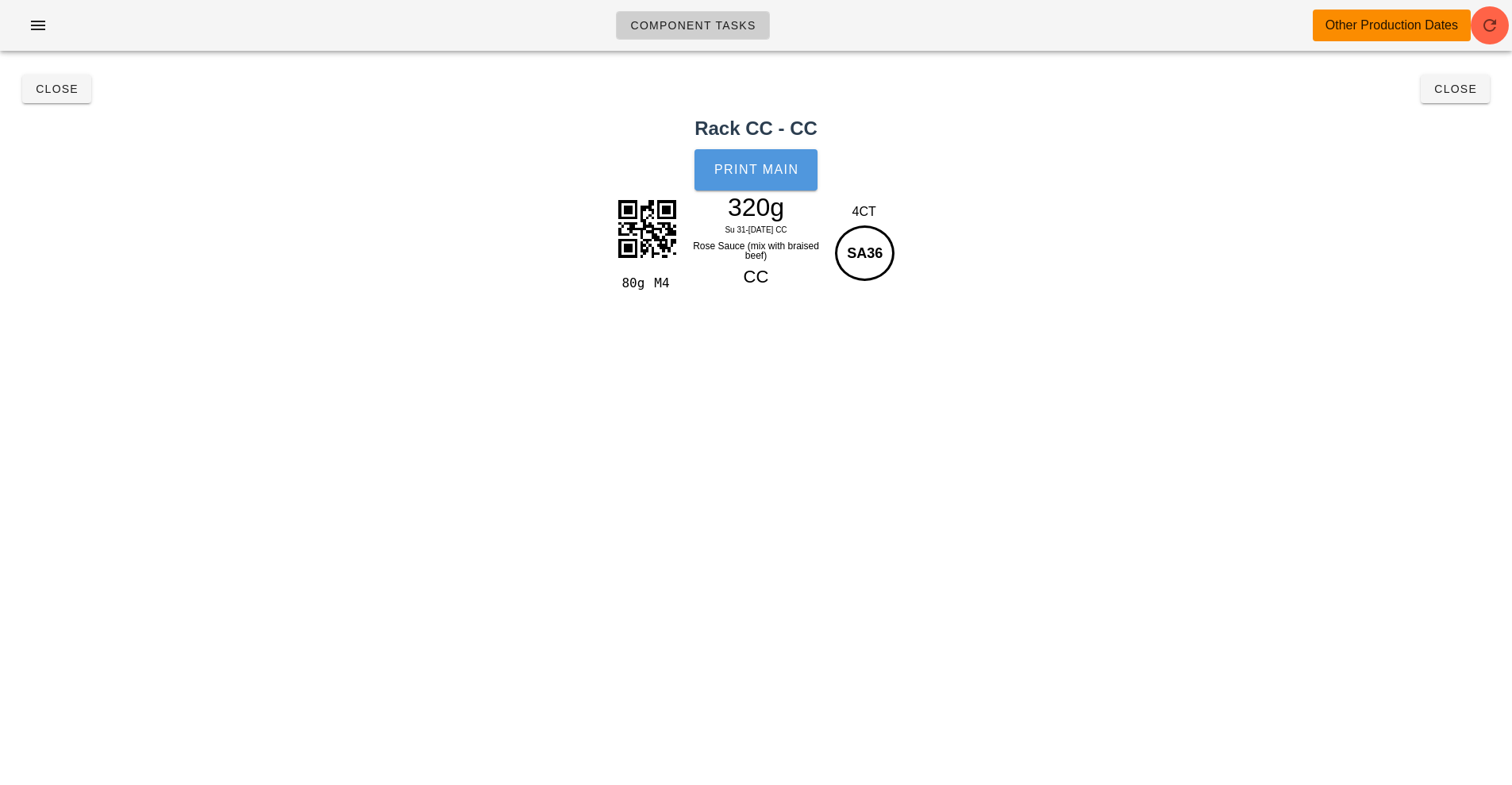
click at [788, 168] on span "Print Main" at bounding box center [756, 169] width 86 height 14
click at [51, 95] on span "Close" at bounding box center [56, 89] width 43 height 13
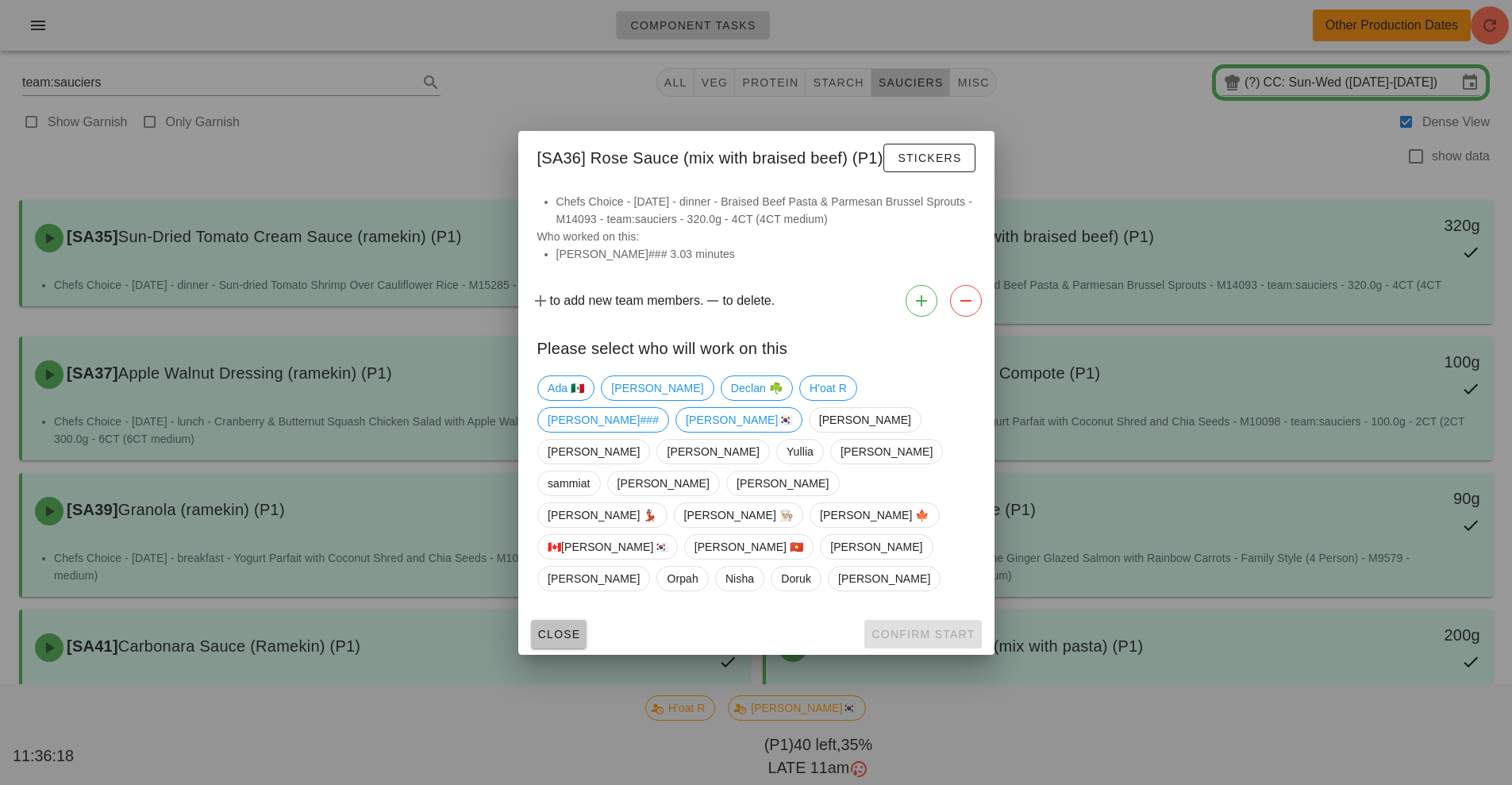
click at [559, 628] on span "Close" at bounding box center [559, 634] width 43 height 13
